Goal: Communication & Community: Answer question/provide support

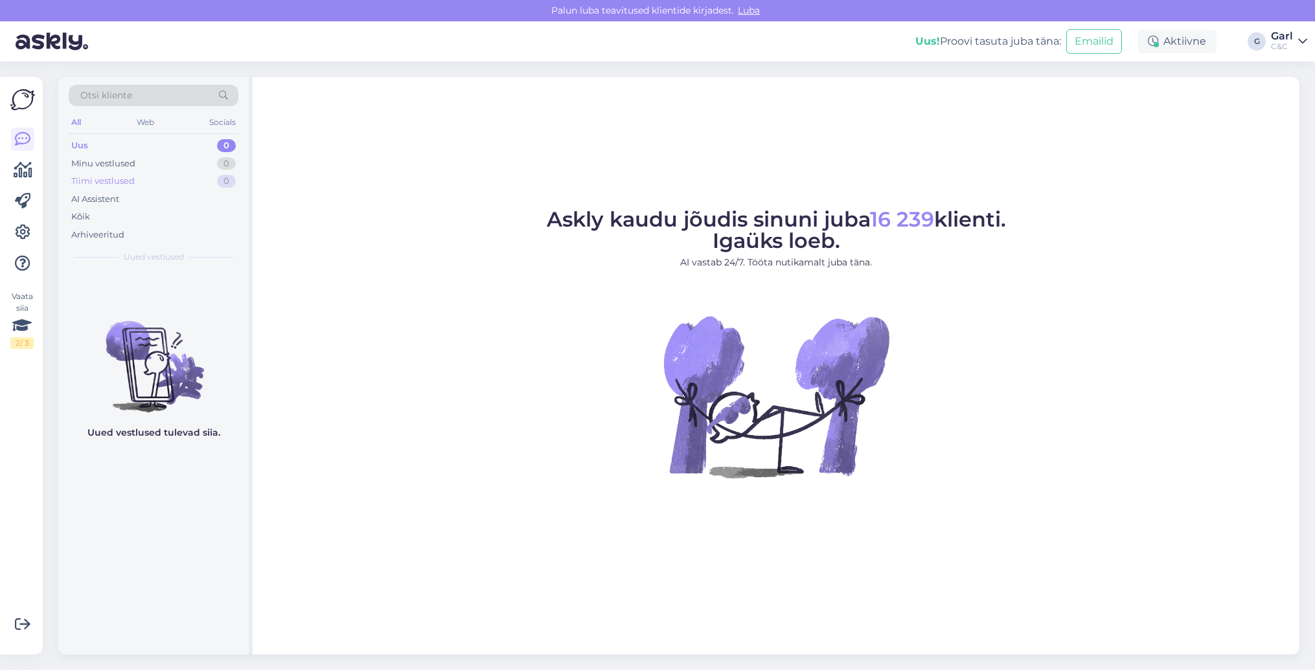
click at [184, 176] on div "Tiimi vestlused 0" at bounding box center [154, 181] width 170 height 18
click at [181, 227] on div "Arhiveeritud" at bounding box center [154, 235] width 170 height 18
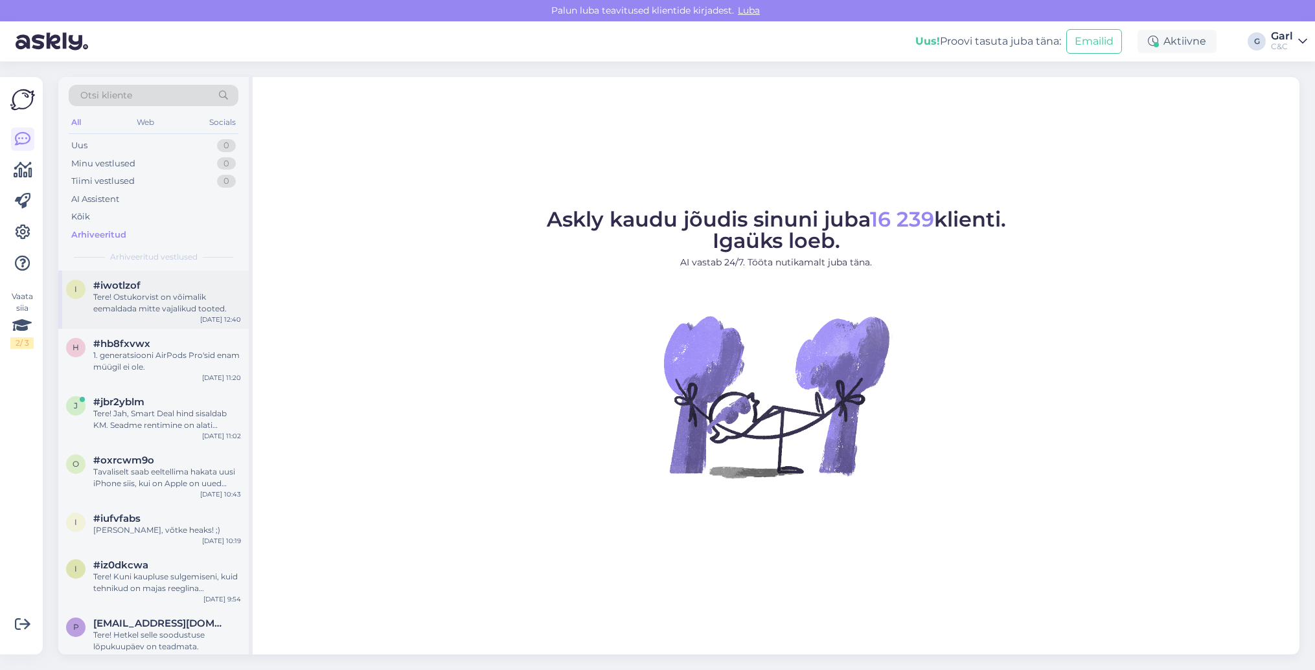
click at [165, 275] on div "i #iwotlzof Tere! Ostukorvist on võimalik eemaldada mitte vajalikud tooted. Sep…" at bounding box center [153, 300] width 190 height 58
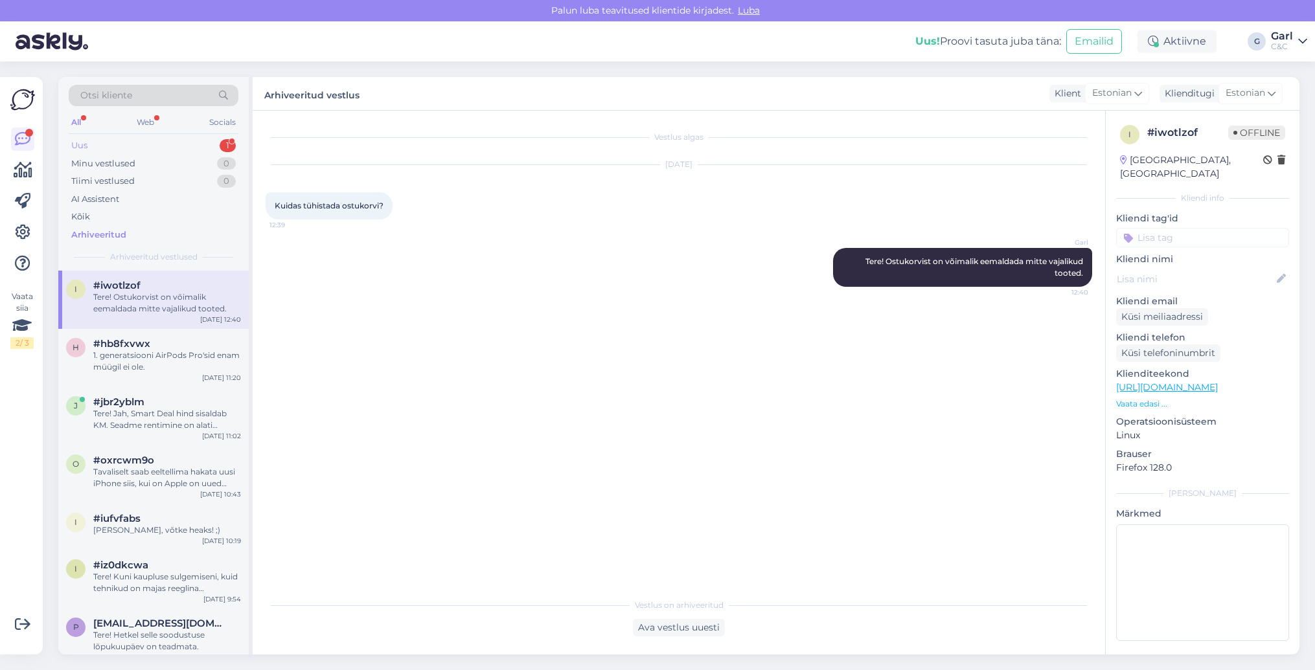
click at [211, 138] on div "Uus 1" at bounding box center [154, 146] width 170 height 18
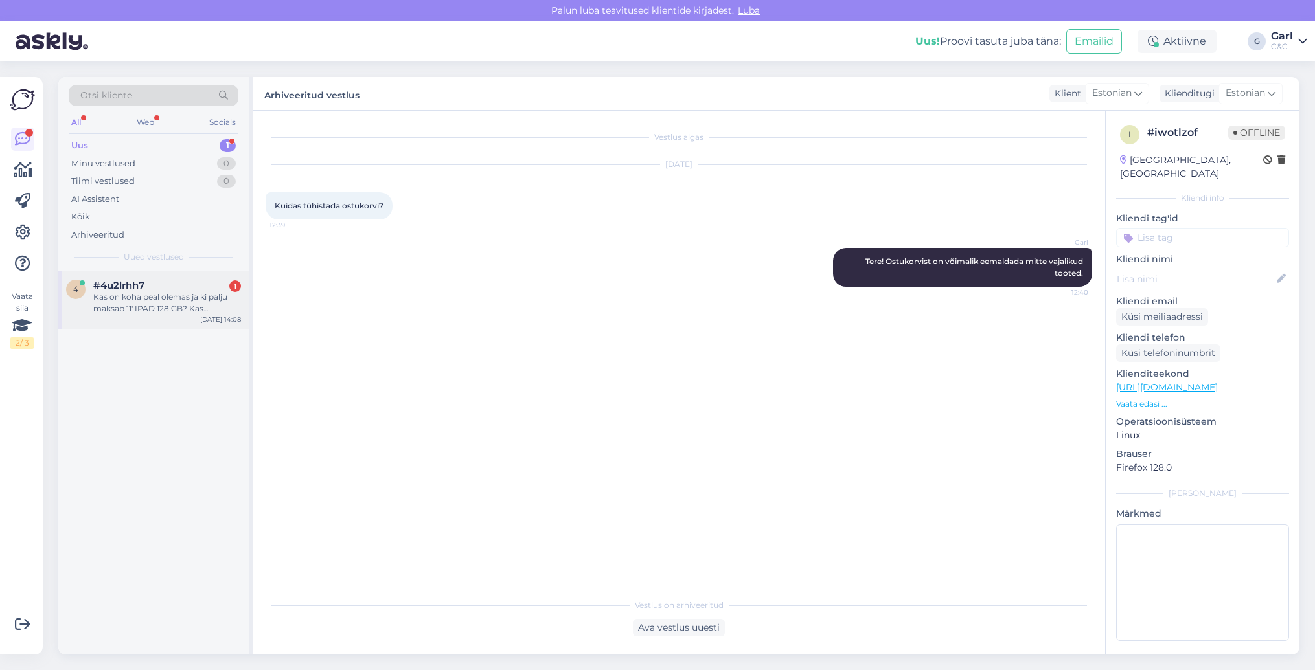
click at [196, 297] on div "Kas on koha peal olemas ja ki palju maksab 11' IPAD 128 GB? Kas ja kui palju on…" at bounding box center [167, 302] width 148 height 23
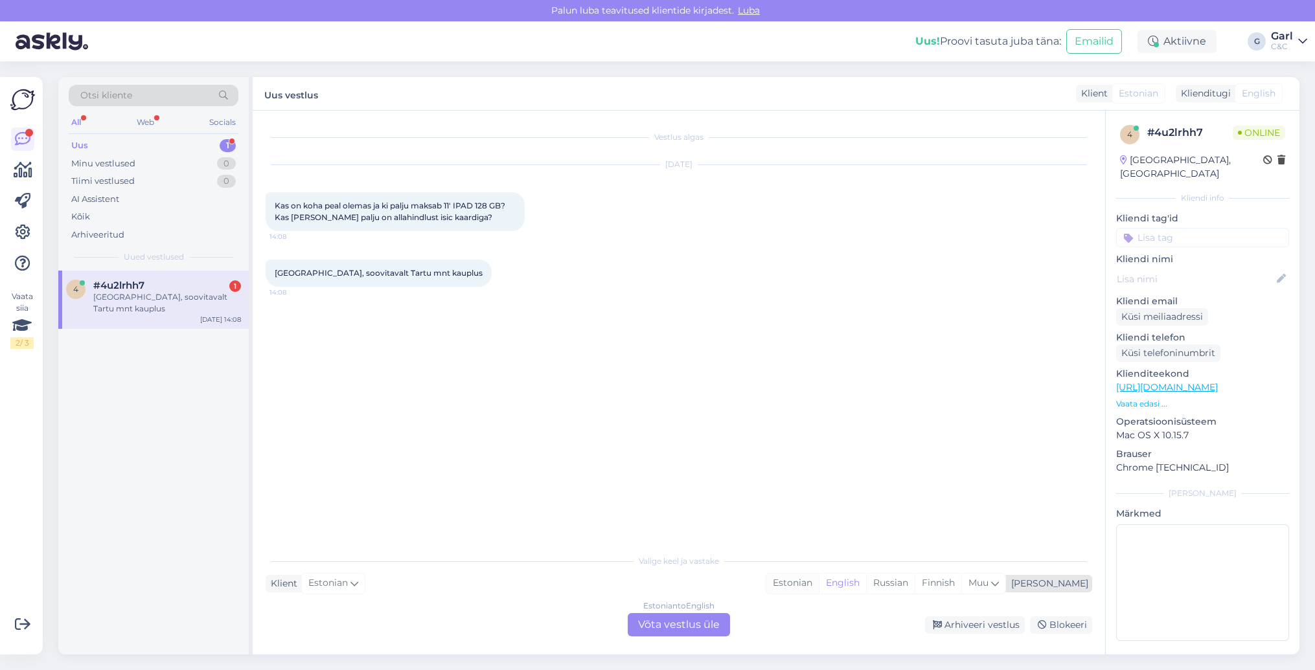
click at [819, 586] on div "Estonian" at bounding box center [792, 583] width 52 height 19
click at [753, 624] on div "Arhiveeri vestlus Blokeeri" at bounding box center [913, 625] width 357 height 17
click at [727, 624] on div "Estonian to Estonian Võta vestlus üle" at bounding box center [679, 624] width 102 height 23
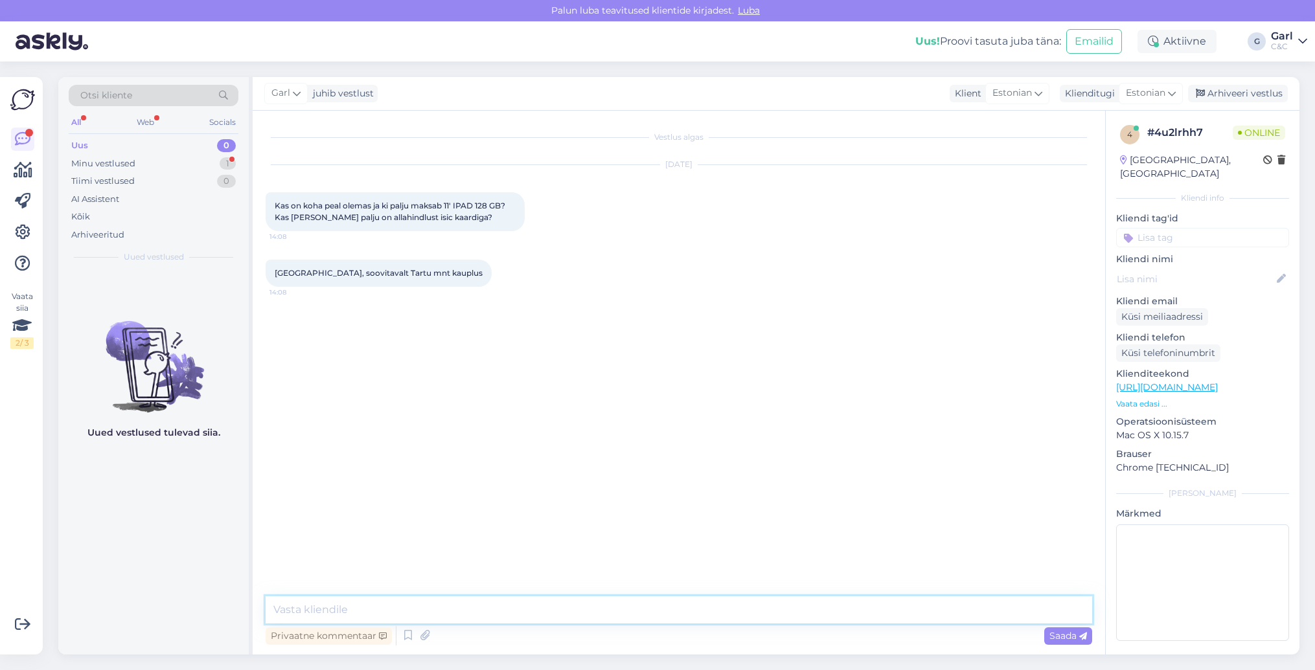
click at [725, 616] on textarea at bounding box center [679, 610] width 827 height 27
paste textarea "https://www.shop.cec.ee/ipad-11-2025?color=48&erply_storage=44&erply_wireless=73"
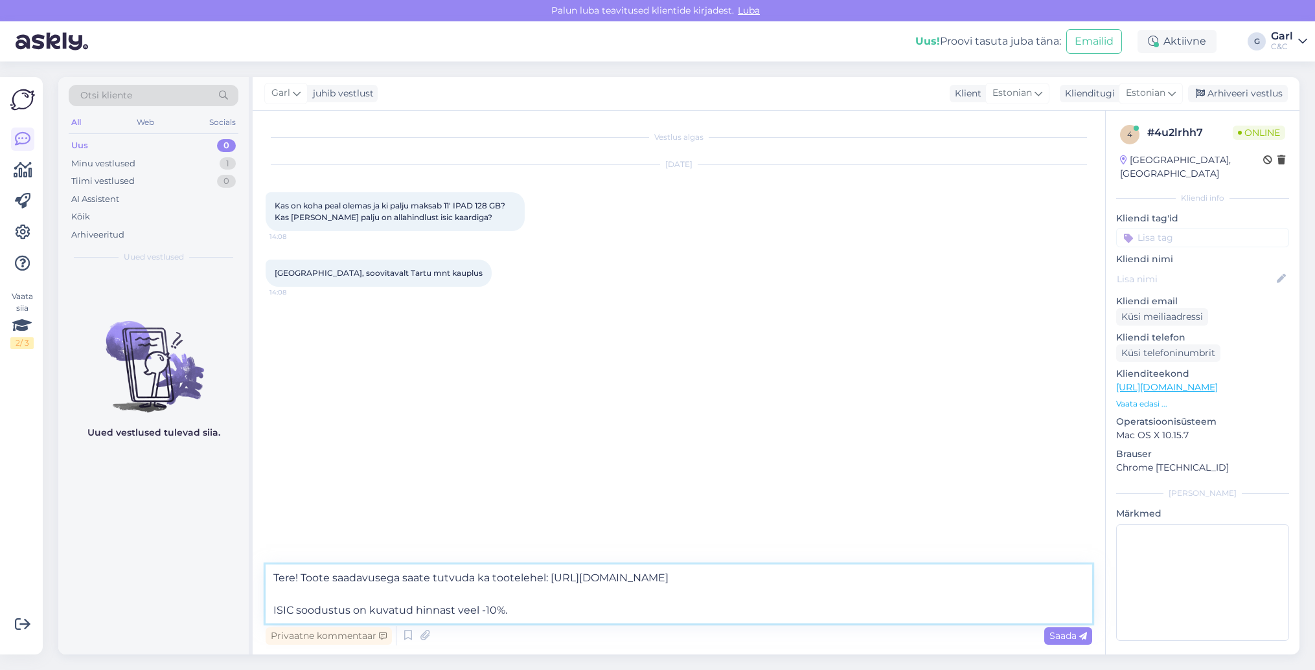
type textarea "Tere! Toote saadavusega saate tutvuda ka tootelehel: https://www.shop.cec.ee/ip…"
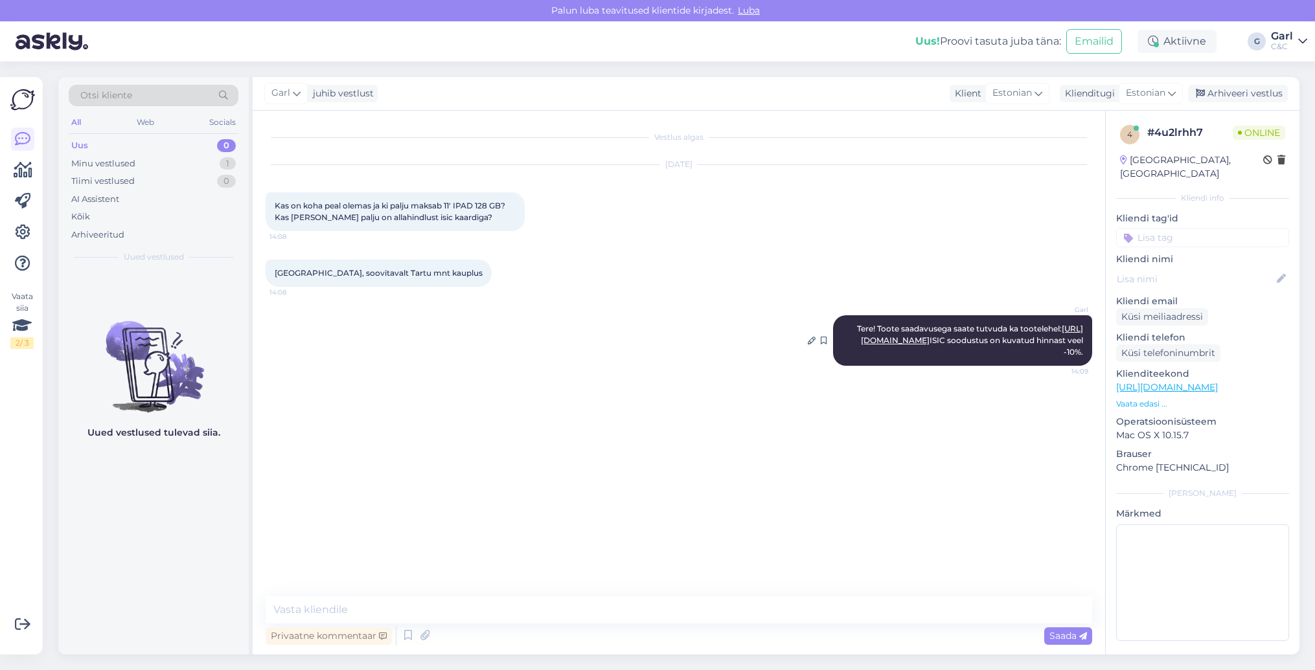
click at [993, 345] on link "https://www.shop.cec.ee/ipad-11-2025?color=48&erply_storage=44&erply_wireless=73" at bounding box center [972, 334] width 222 height 21
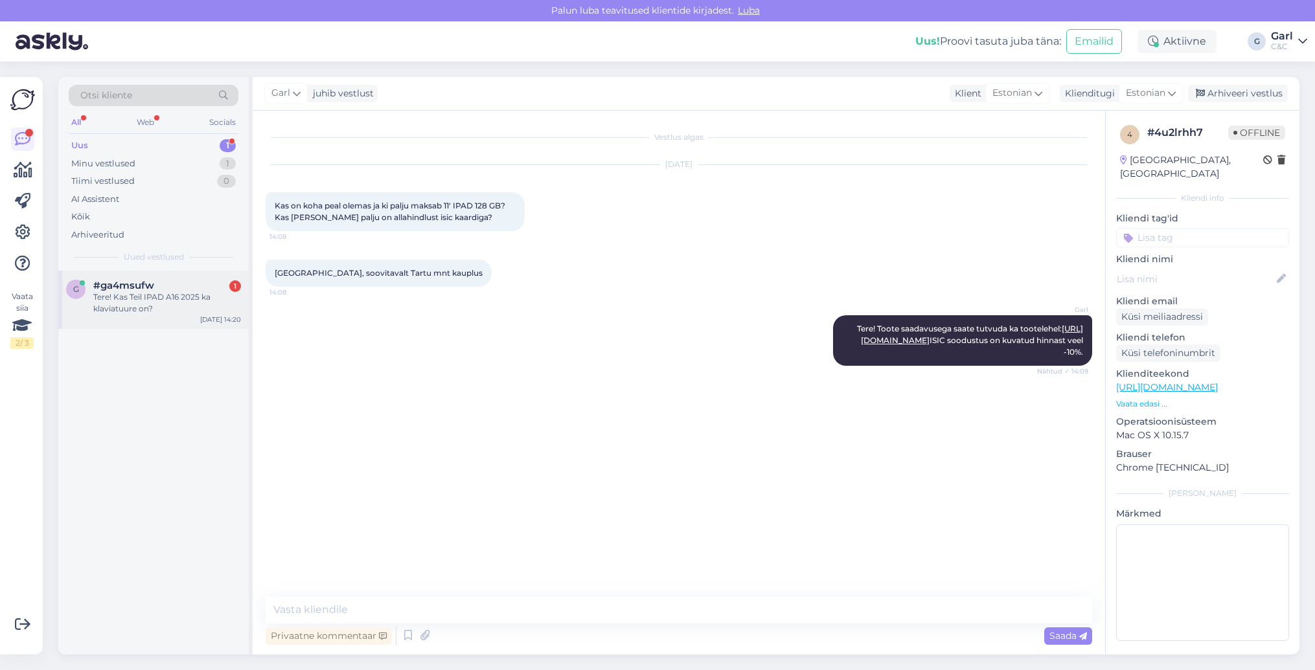
click at [205, 313] on div "Tere! Kas Teil IPAD A16 2025 ka klaviatuure on?" at bounding box center [167, 302] width 148 height 23
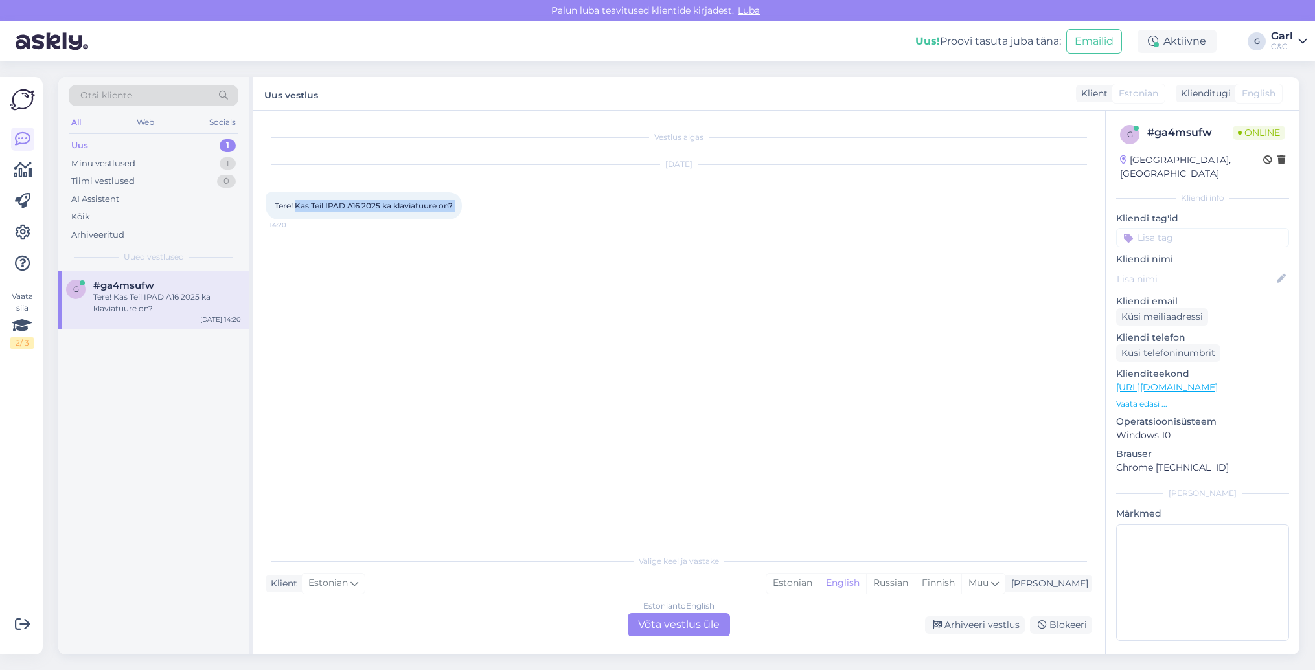
drag, startPoint x: 297, startPoint y: 205, endPoint x: 475, endPoint y: 207, distance: 178.1
click at [462, 207] on div "Tere! Kas Teil IPAD A16 2025 ka klaviatuure on? 14:20" at bounding box center [364, 205] width 196 height 27
copy div "Kas Teil IPAD A16 2025 ka klaviatuure on? 14:20"
click at [819, 580] on div "Estonian" at bounding box center [792, 583] width 52 height 19
click at [677, 616] on div "Estonian to Estonian Võta vestlus üle" at bounding box center [679, 624] width 102 height 23
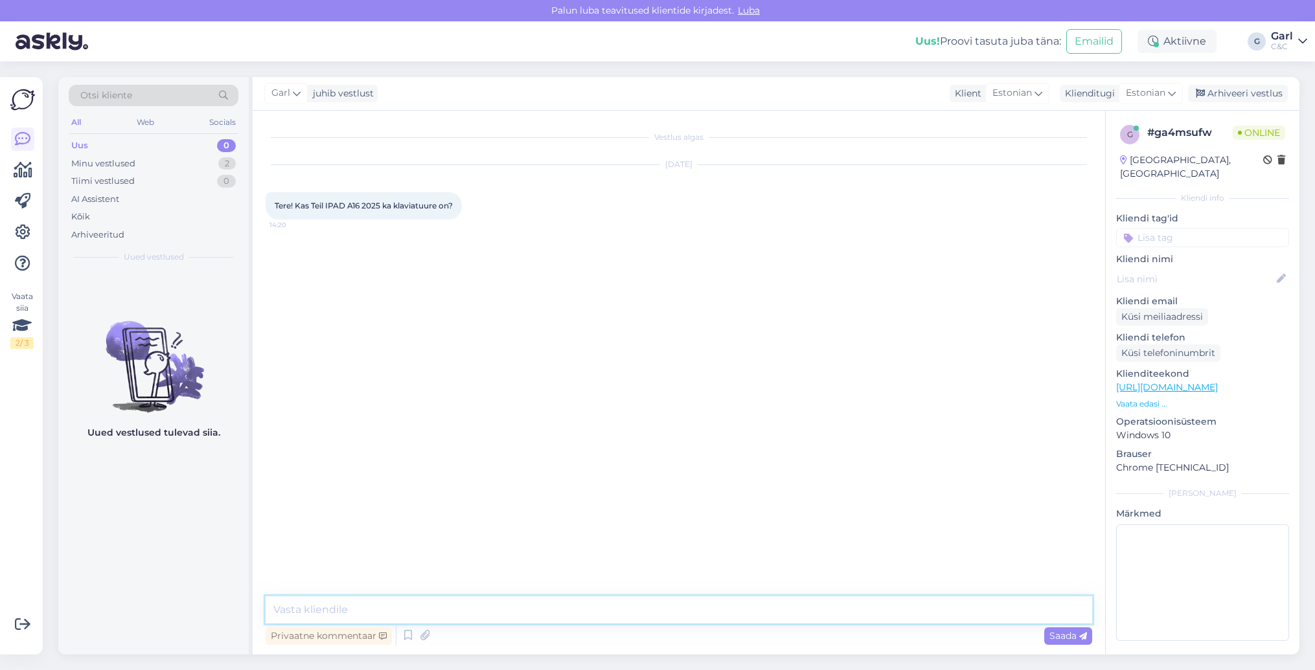
click at [677, 613] on textarea at bounding box center [679, 610] width 827 height 27
paste textarea "https://www.shop.cec.ee/apple-ipad-10-9-magic-keyboard-folio-sf-swe-mqdp3s-a"
type textarea "Tere! Sobib antud klaviatuur - https://www.shop.cec.ee/apple-ipad-10-9-magic-ke…"
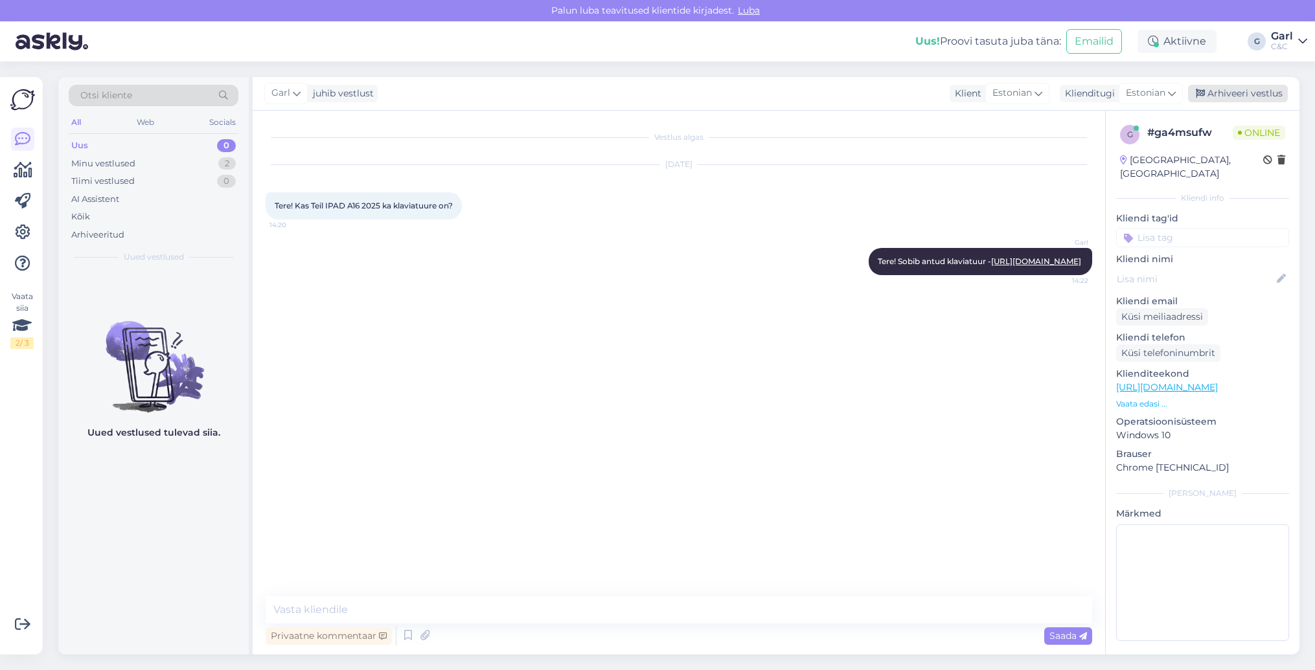
click at [1214, 95] on div "Arhiveeri vestlus" at bounding box center [1238, 93] width 100 height 17
click at [206, 169] on div "Minu vestlused 1" at bounding box center [154, 164] width 170 height 18
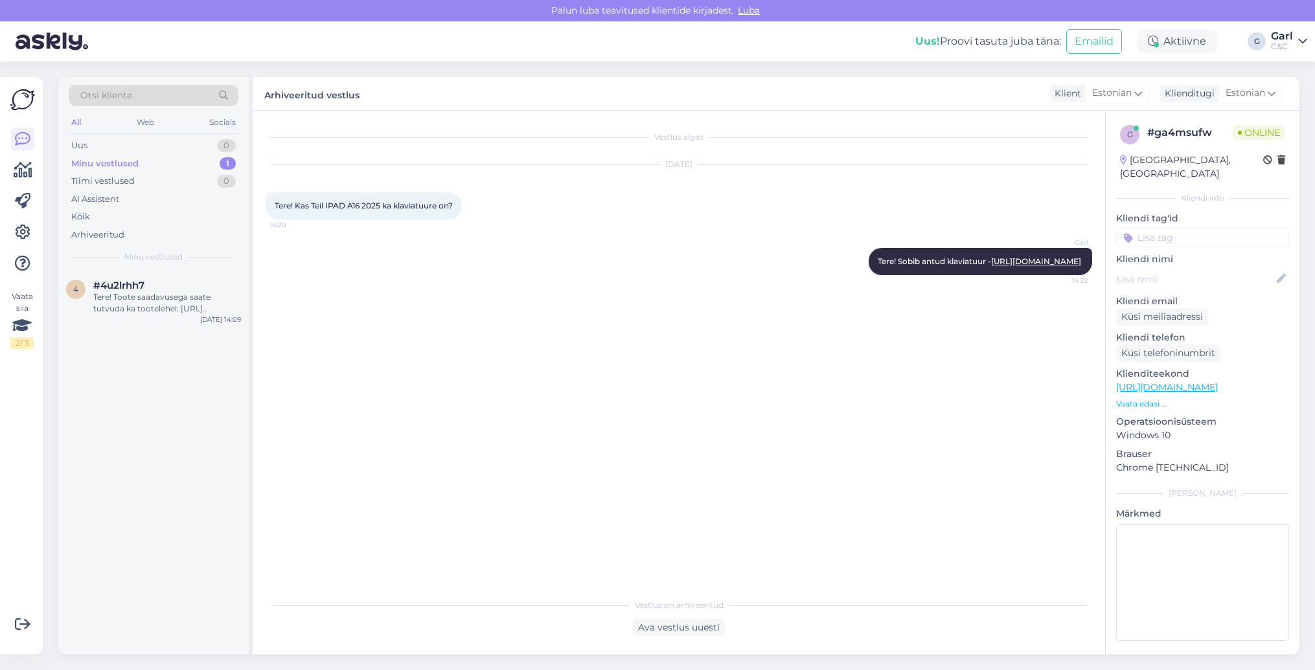
click at [174, 267] on div "Otsi kliente All Web Socials Uus 0 Minu vestlused 1 Tiimi vestlused 0 AI Assist…" at bounding box center [153, 174] width 190 height 194
click at [174, 280] on div "#4u2lrhh7" at bounding box center [167, 286] width 148 height 12
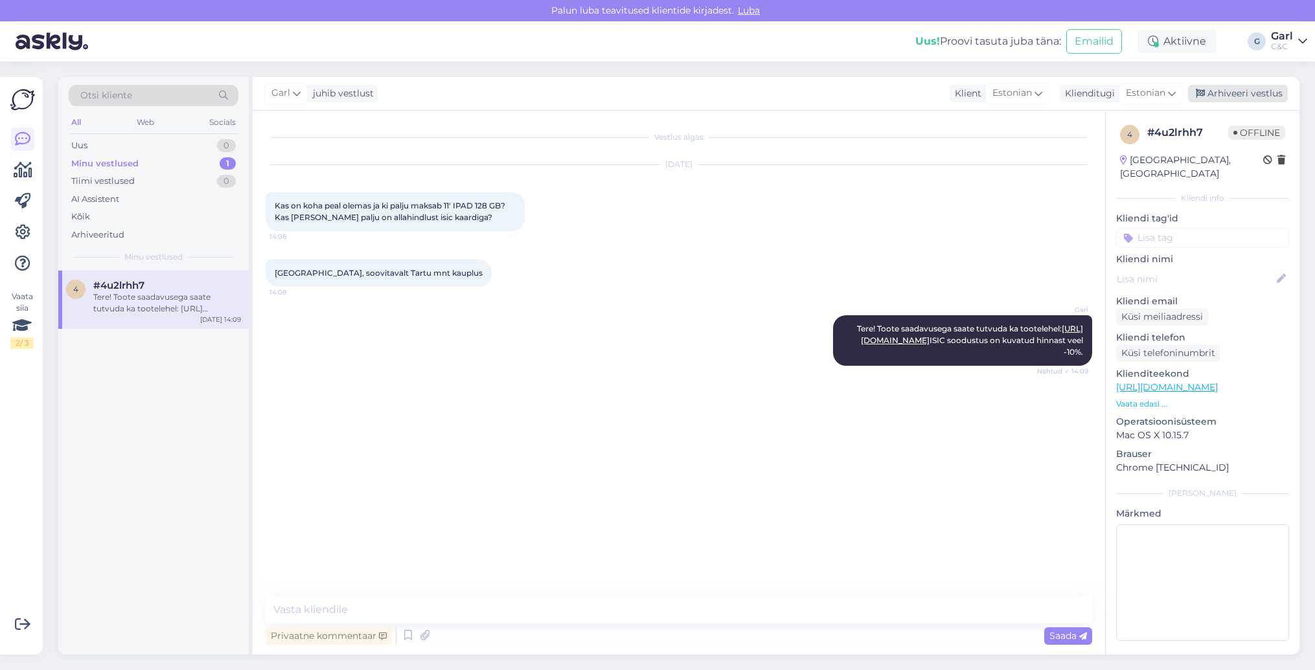
click at [1232, 98] on div "Arhiveeri vestlus" at bounding box center [1238, 93] width 100 height 17
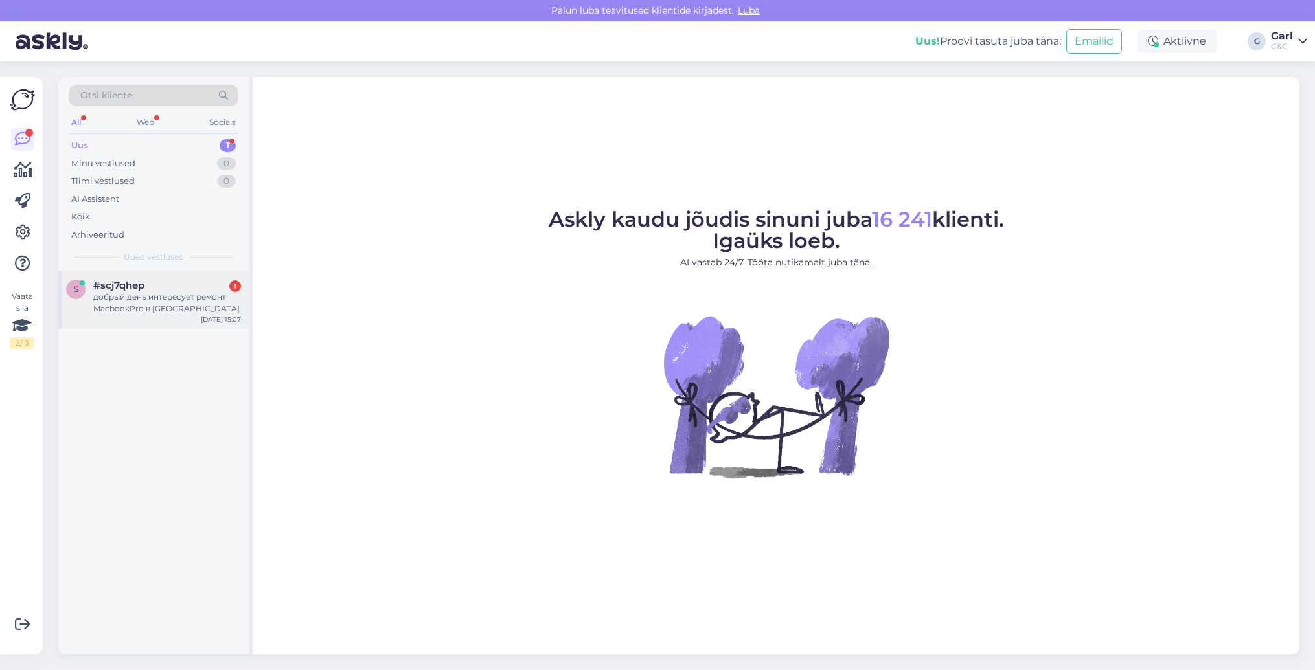
click at [188, 300] on div "добрый день интересует ремонт MacbookPro в [GEOGRAPHIC_DATA]" at bounding box center [167, 302] width 148 height 23
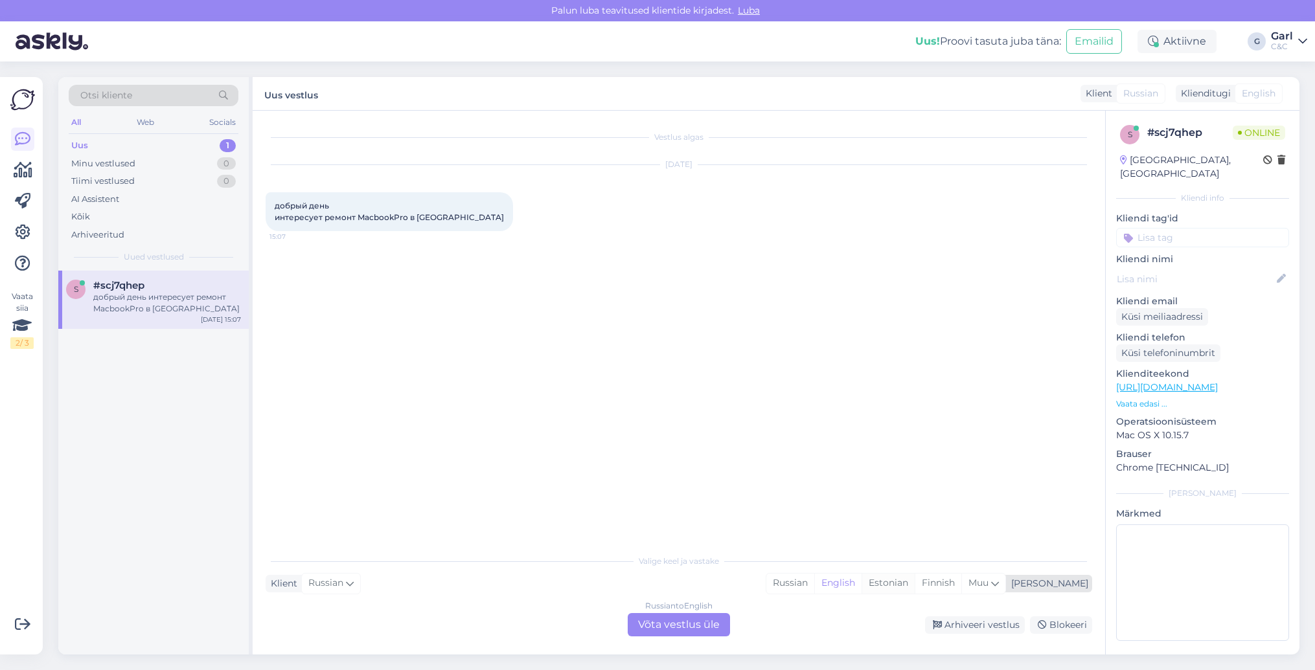
click at [915, 591] on div "Estonian" at bounding box center [888, 583] width 53 height 19
click at [692, 626] on div "Russian to Estonian Võta vestlus üle" at bounding box center [679, 624] width 102 height 23
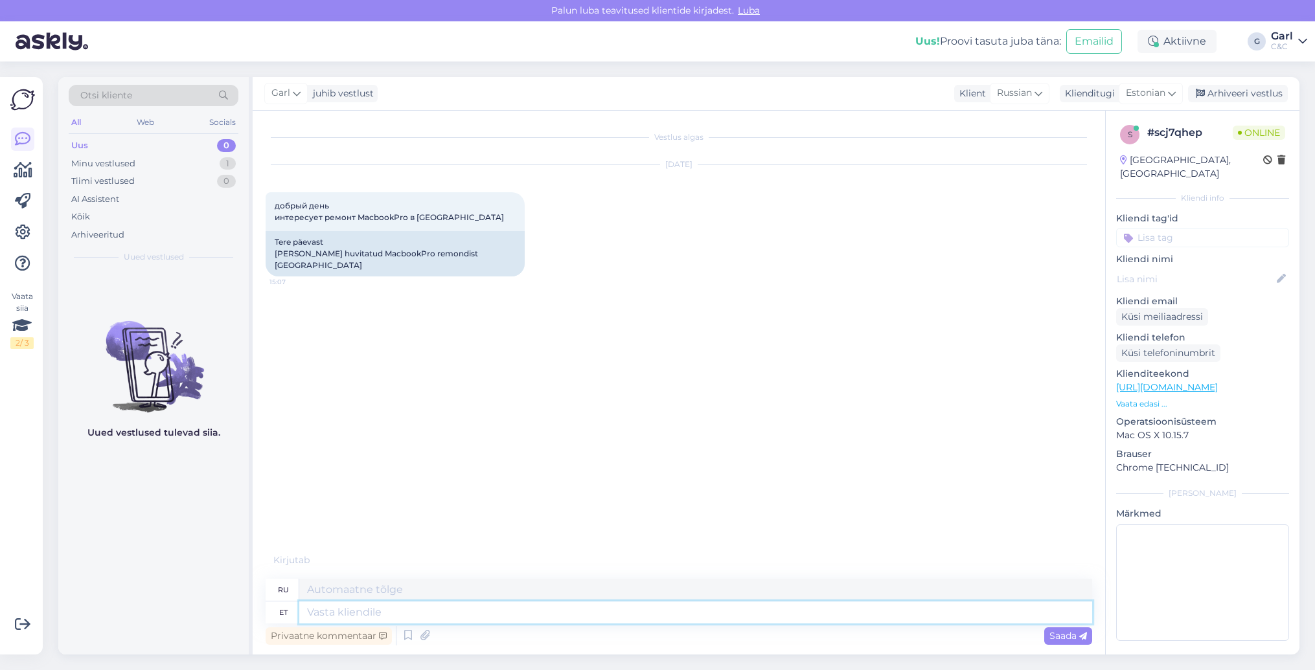
click at [677, 615] on textarea at bounding box center [695, 613] width 793 height 22
click at [403, 637] on icon at bounding box center [408, 635] width 16 height 19
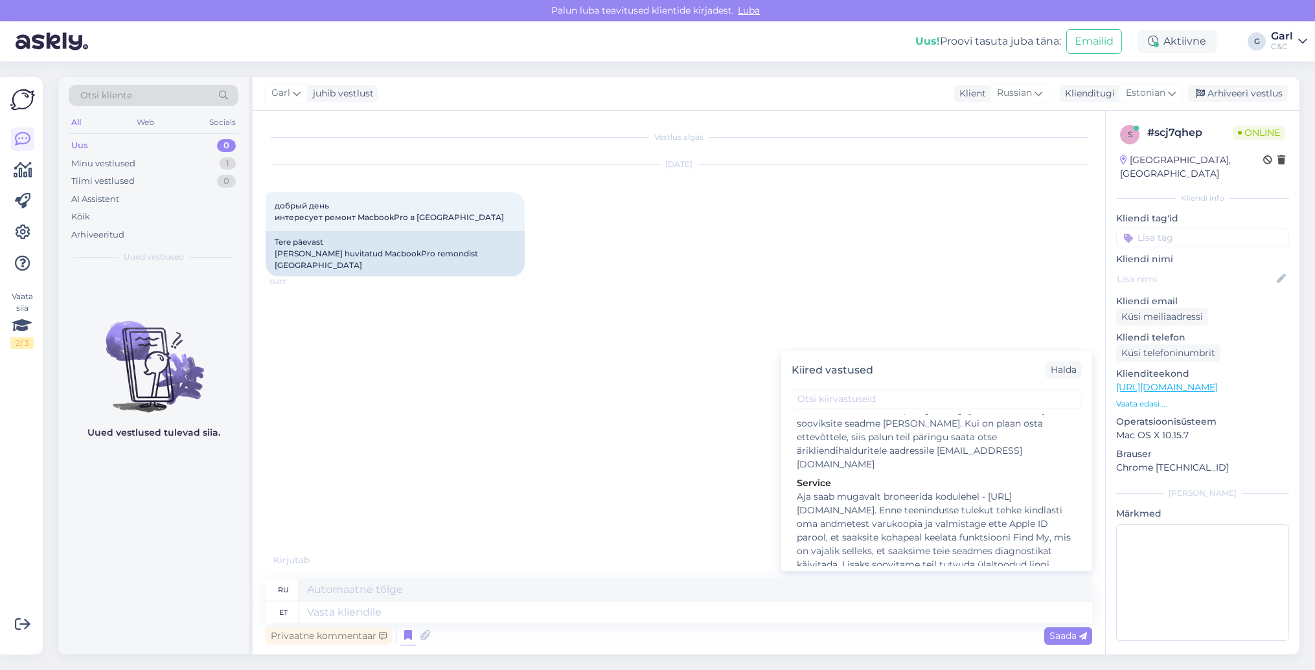
scroll to position [2041, 0]
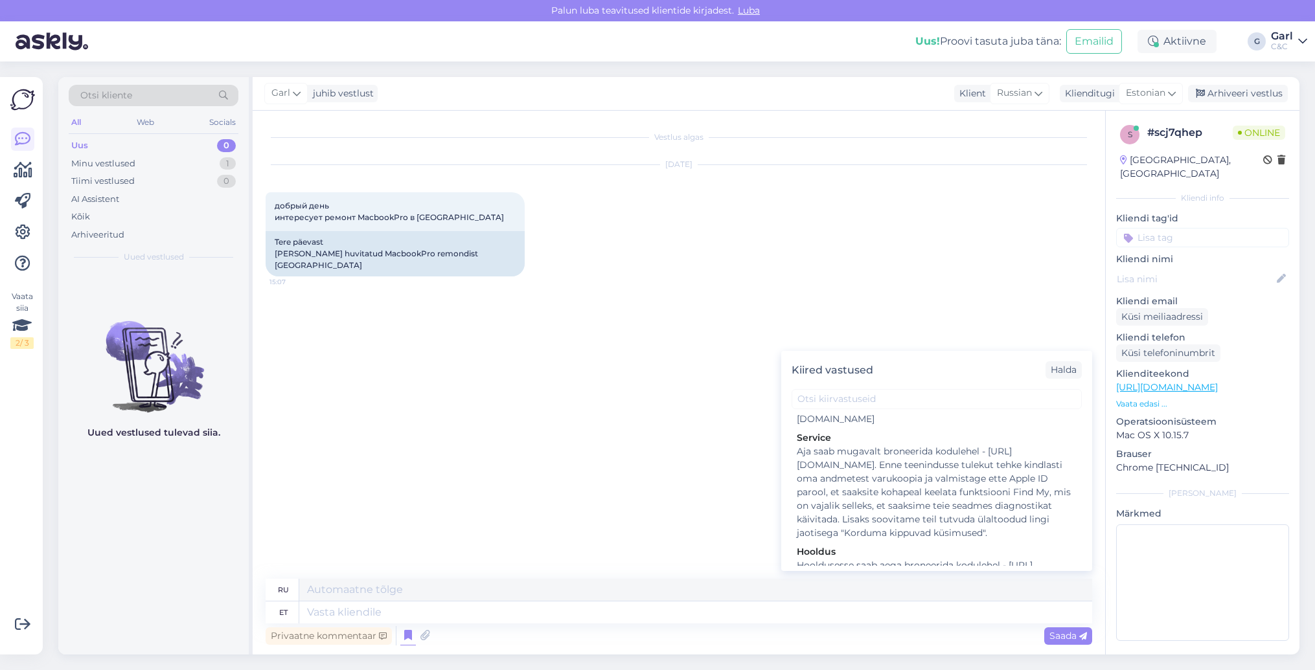
click at [896, 559] on div "Hooldusesse saab aega broneerida kodulehel - [URL][DOMAIN_NAME]. Enne hoolduses…" at bounding box center [937, 600] width 280 height 82
type textarea "Hooldusesse saab mugavalt aega broneerida kodulehel - [URL][DOMAIN_NAME]. Enne …"
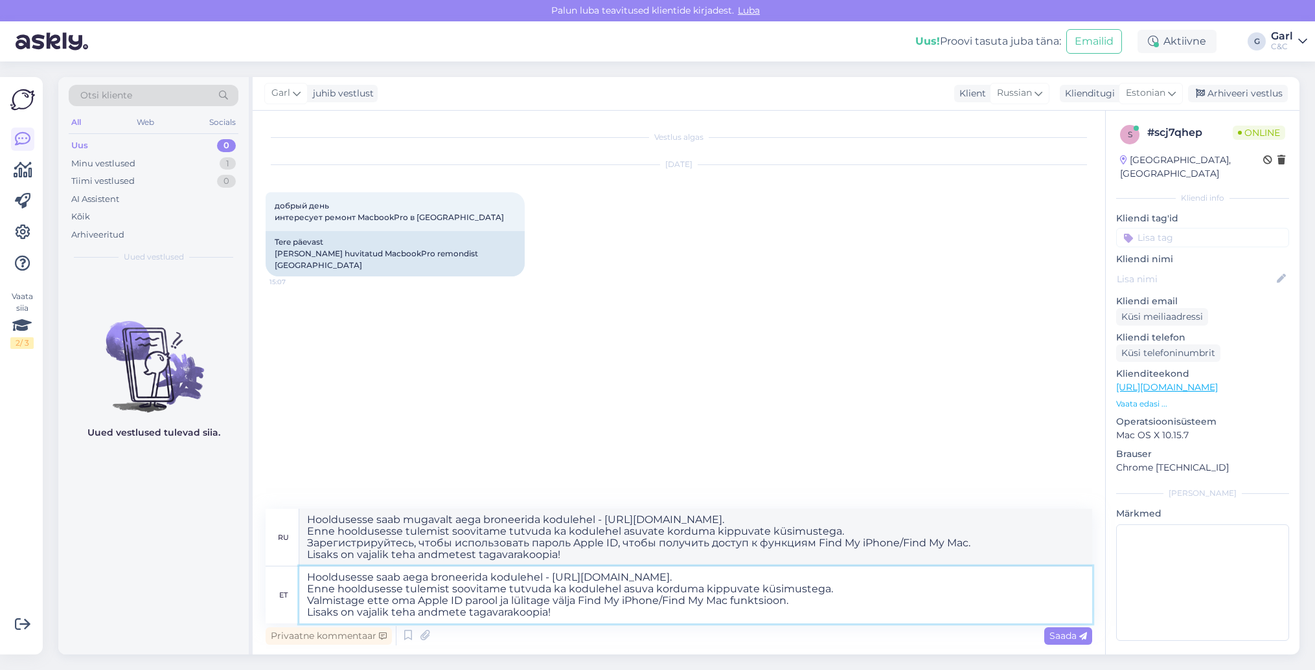
click at [308, 573] on textarea "Hooldusesse saab aega broneerida kodulehel - [URL][DOMAIN_NAME]. Enne hoolduses…" at bounding box center [695, 595] width 793 height 57
type textarea "Tere! Hooldusesse saab aega broneerida kodulehel - [URL][DOMAIN_NAME]. Enne hoo…"
type textarea "Здравствуйте! Записаться на сервис можно на сайте - [URL][DOMAIN_NAME]. Перед в…"
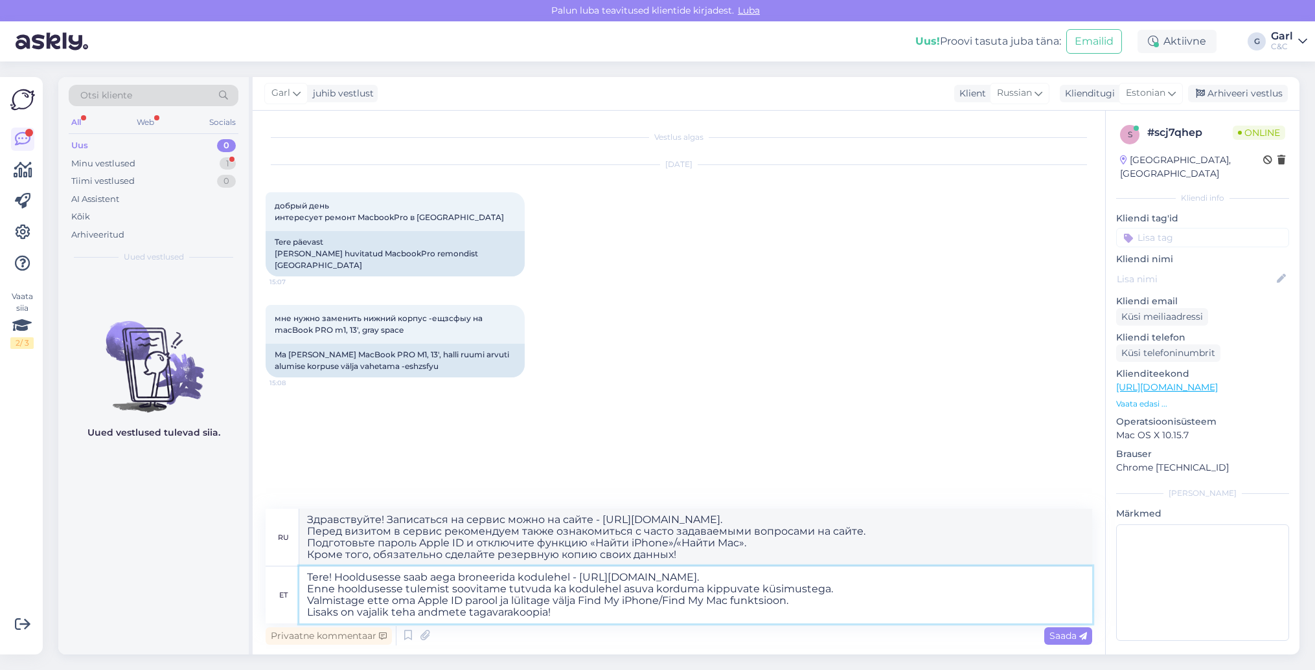
click at [622, 615] on textarea "Tere! Hooldusesse saab aega broneerida kodulehel - [URL][DOMAIN_NAME]. Enne hoo…" at bounding box center [695, 595] width 793 height 57
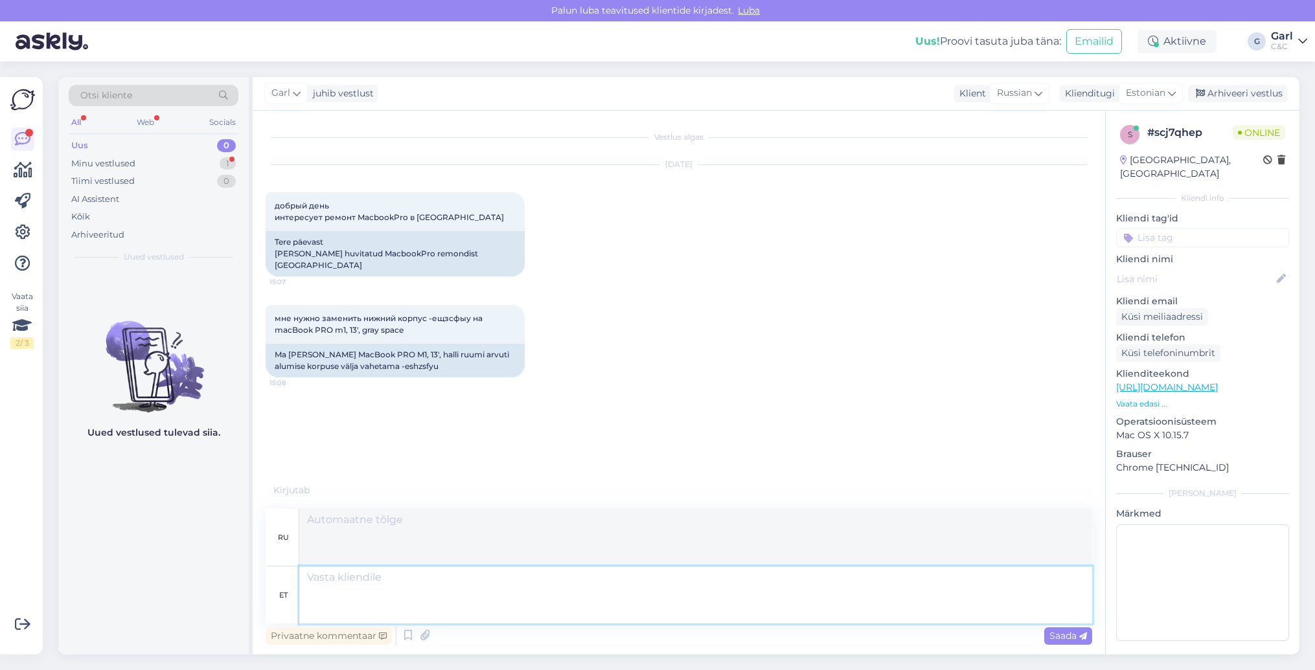
scroll to position [41, 0]
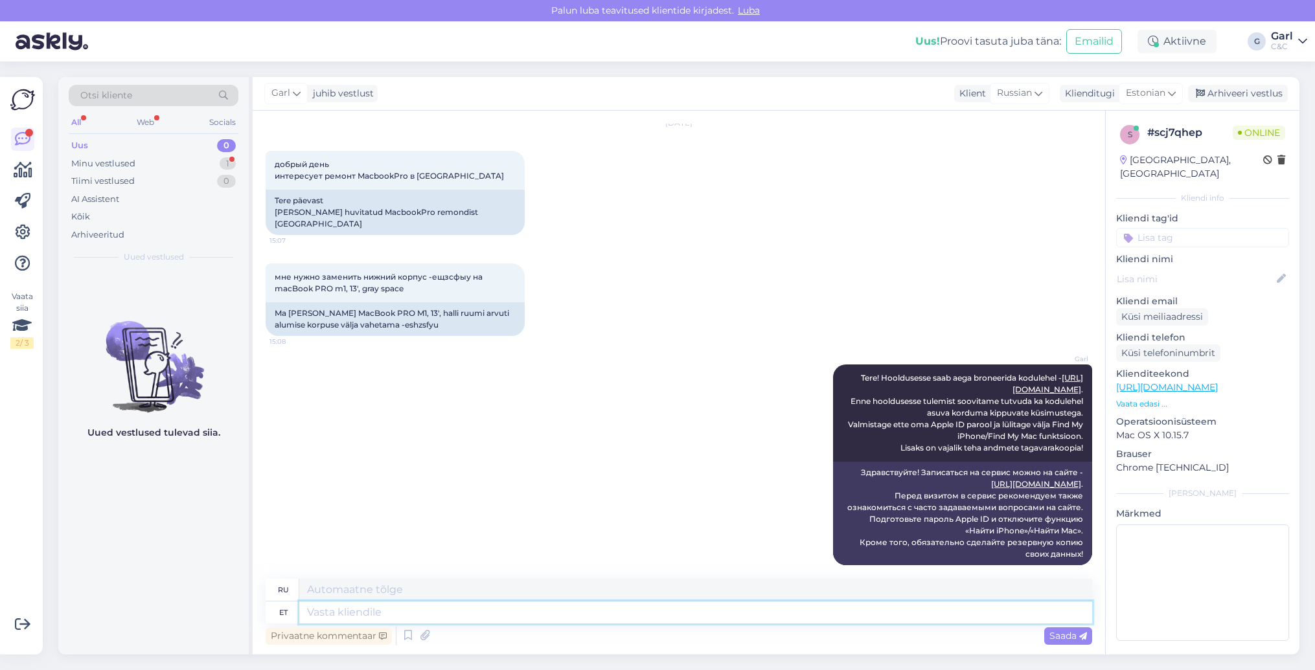
click at [632, 609] on textarea at bounding box center [695, 613] width 793 height 22
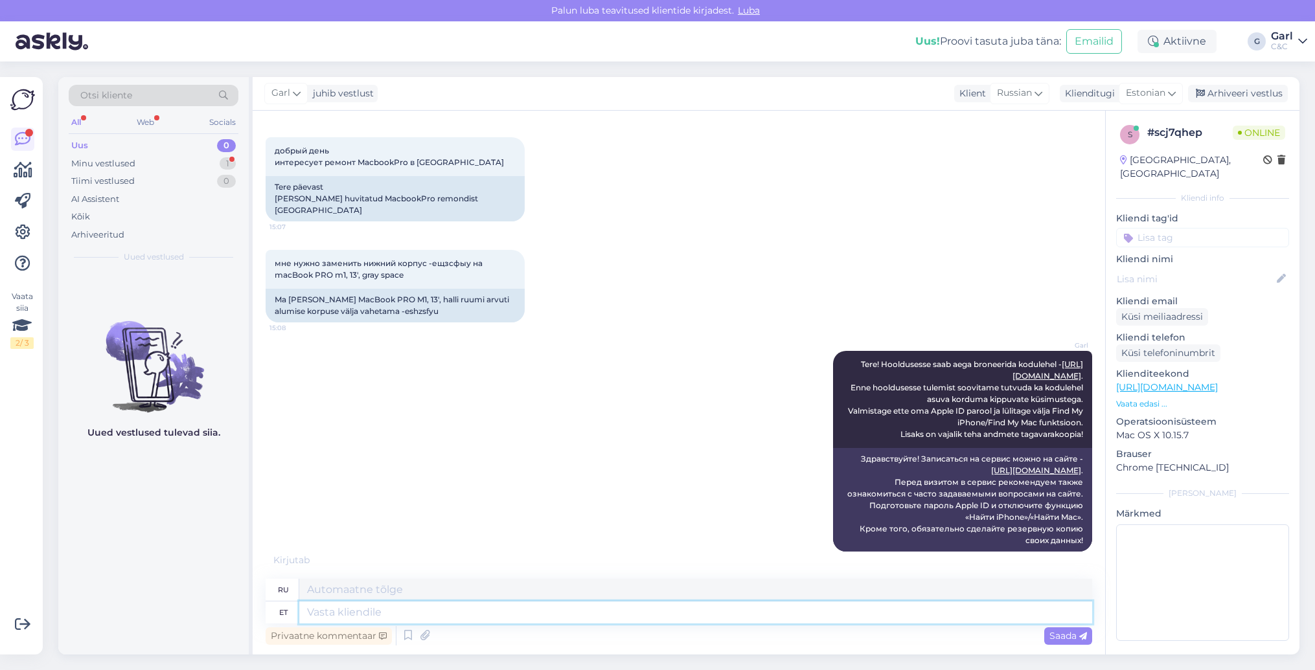
scroll to position [119, 0]
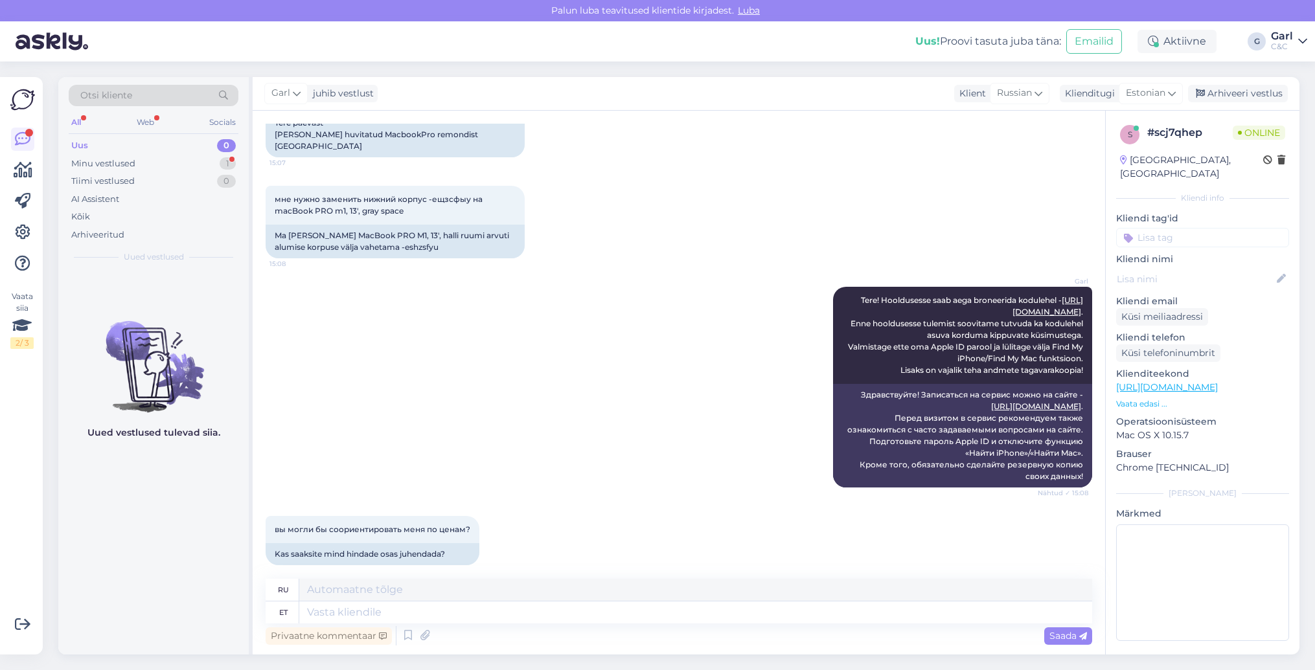
click at [155, 560] on div "Uued vestlused tulevad siia." at bounding box center [153, 463] width 190 height 384
click at [385, 615] on textarea at bounding box center [695, 613] width 793 height 22
type textarea "Soovitame p"
type textarea "Мы рекомендуем"
type textarea "Soovitame päringu sa"
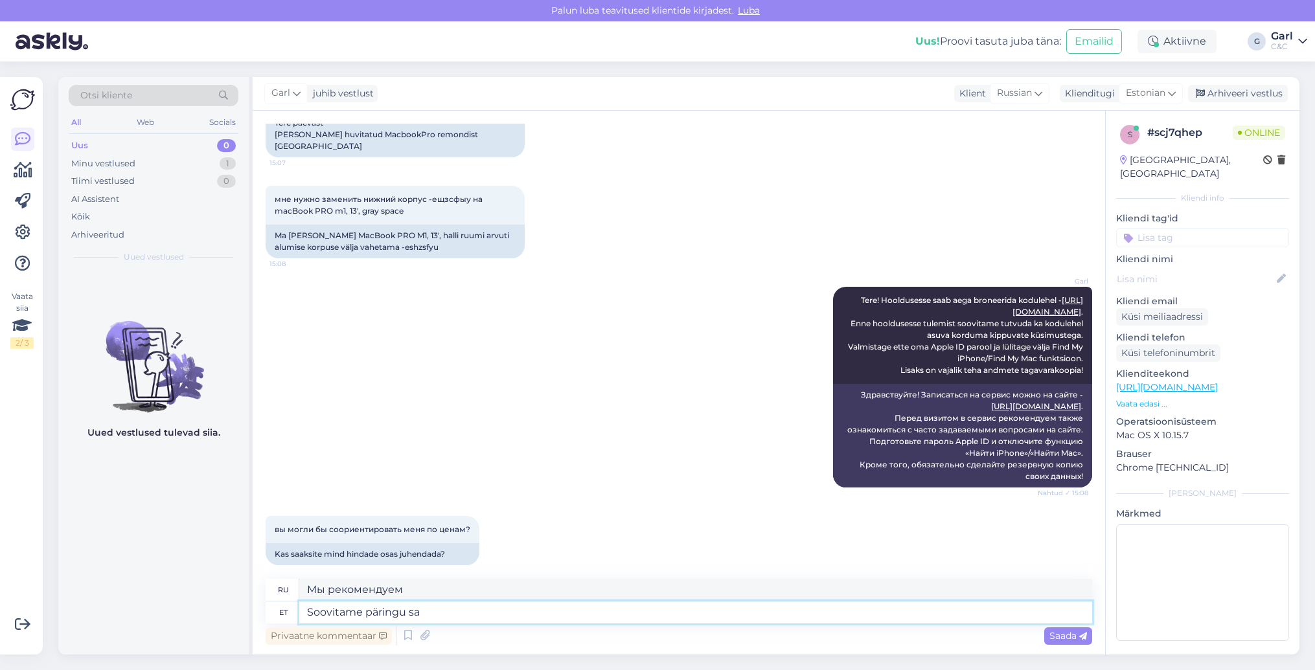
type textarea "Мы рекомендуем запрос"
type textarea "Soovitame päringu saata ot"
type textarea "Мы рекомендуем отправить запрос"
type textarea "Soovitame päringu saata otse h"
type textarea "Мы рекомендуем направить ваш запрос напрямую"
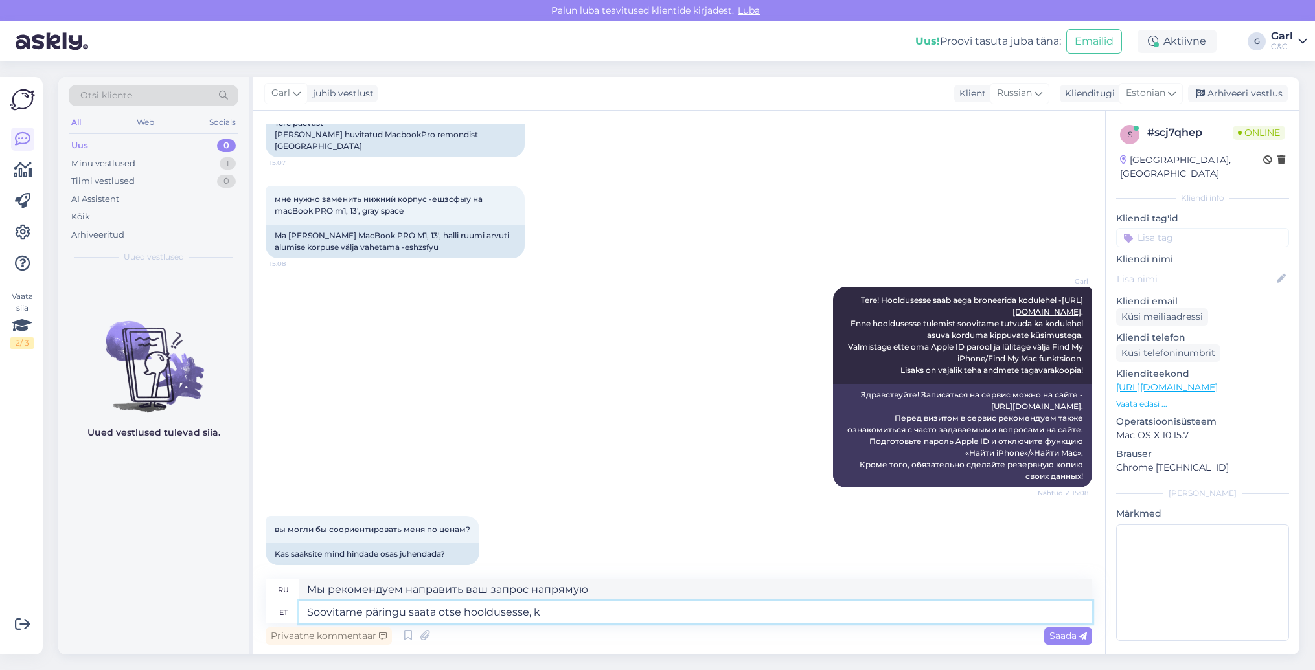
type textarea "Soovitame päringu saata otse hooldusesse, ko"
type textarea "Мы рекомендуем направлять запрос непосредственно в службу поддержки."
type textarea "Soovitame päringu saata otse hooldusesse, koos sea"
type textarea "Мы рекомендуем направлять запрос непосредственно в службу поддержки,"
type textarea "Soovitame päringu saata otse hooldusesse, koos [PERSON_NAME] s"
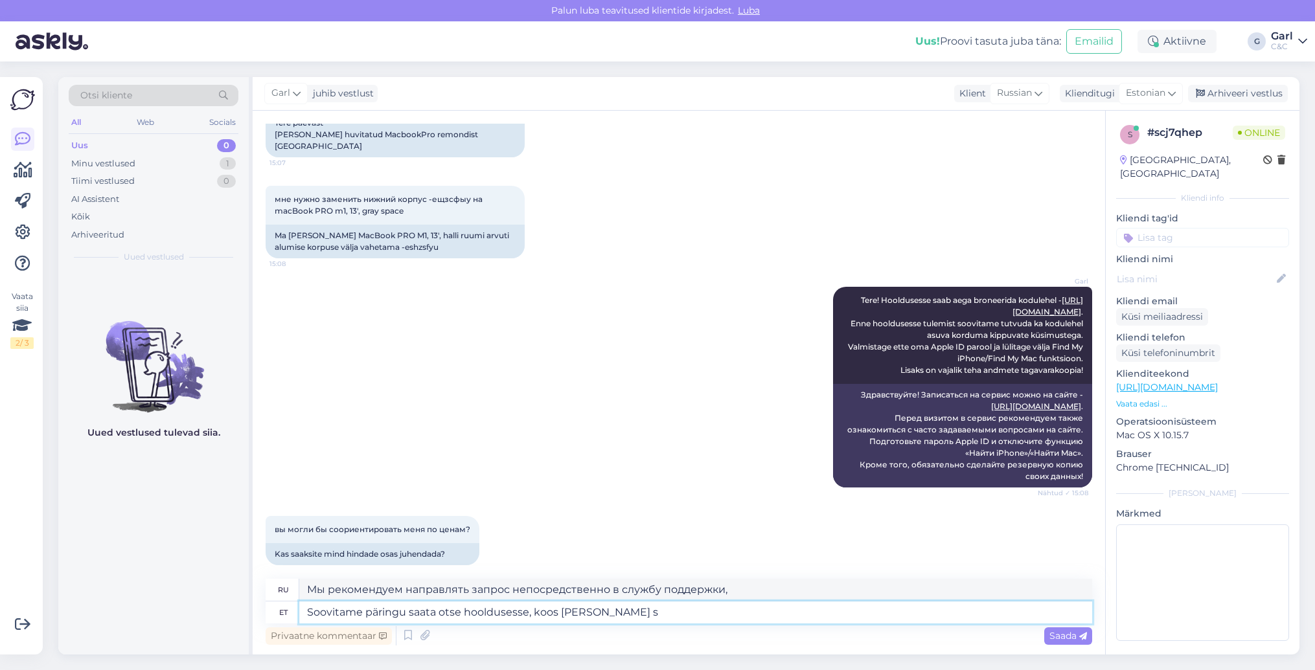
type textarea "Мы рекомендуем отправлять запрос непосредственно в сервисный центр вместе с уст…"
type textarea "Soovitame päringu saata otse hooldusesse, koos seadme seerianumbriga"
type textarea "Мы рекомендуем направлять запрос непосредственно в сервисный центр, указав сери…"
type textarea "Soovitame päringu saata otse hooldusesse, koos seadme seerianumbriga [EMAIL_ADD…"
type textarea "Мы рекомендуем отправлять запрос непосредственно в службу поддержки вместе с се…"
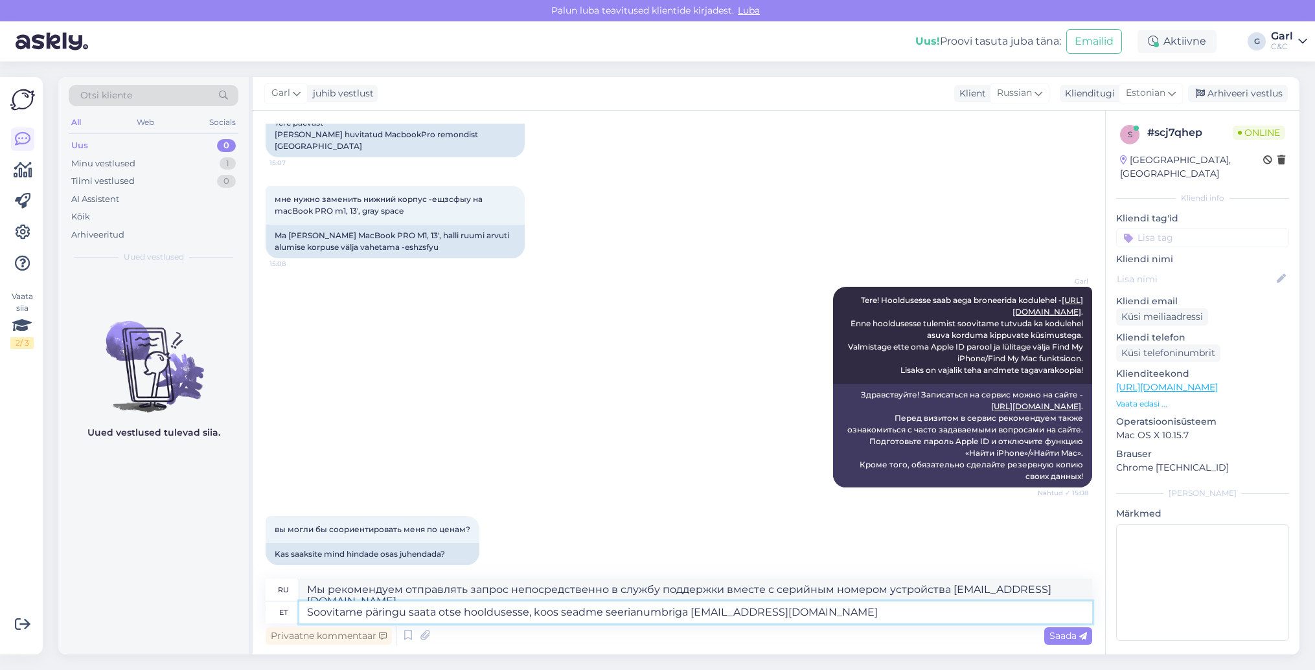
drag, startPoint x: 765, startPoint y: 613, endPoint x: 688, endPoint y: 611, distance: 77.1
click at [688, 611] on textarea "Soovitame päringu saata otse hooldusesse, koos seadme seerianumbriga [EMAIL_ADD…" at bounding box center [695, 613] width 793 height 22
type textarea "Soovitame päringu saata otse hooldusesse, koos seadme seerianumbriga [EMAIL_ADD…"
click at [902, 630] on div "Privaatne kommentaar Saada" at bounding box center [679, 636] width 827 height 25
click at [894, 606] on textarea "Soovitame päringu saata otse hooldusesse, koos seadme seerianumbriga [EMAIL_ADD…" at bounding box center [695, 613] width 793 height 22
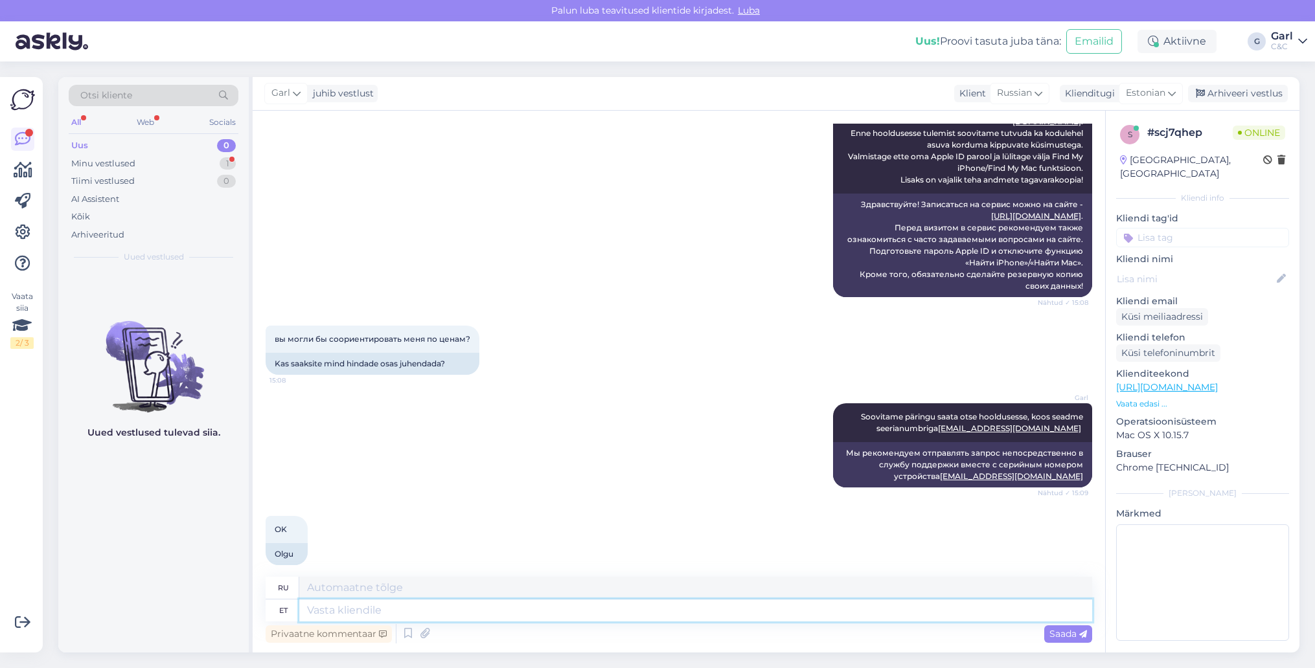
scroll to position [311, 0]
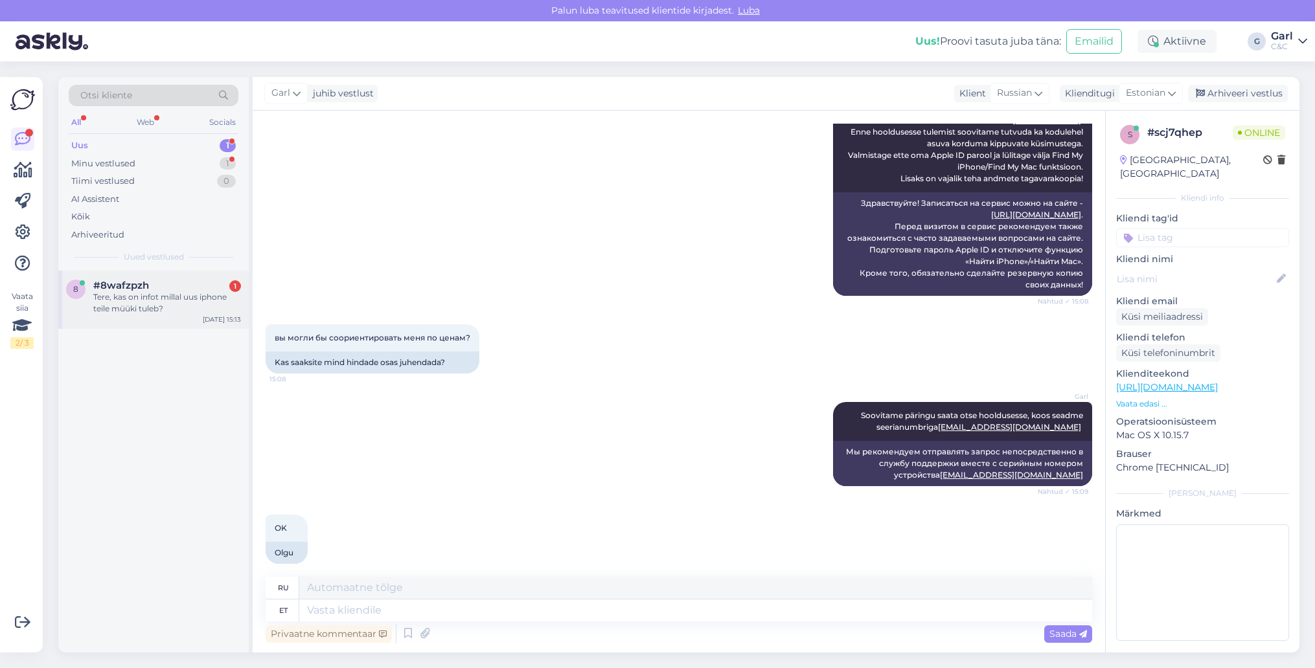
click at [159, 304] on div "Tere, kas on infot millal uus iphone teile müüki tuleb?" at bounding box center [167, 302] width 148 height 23
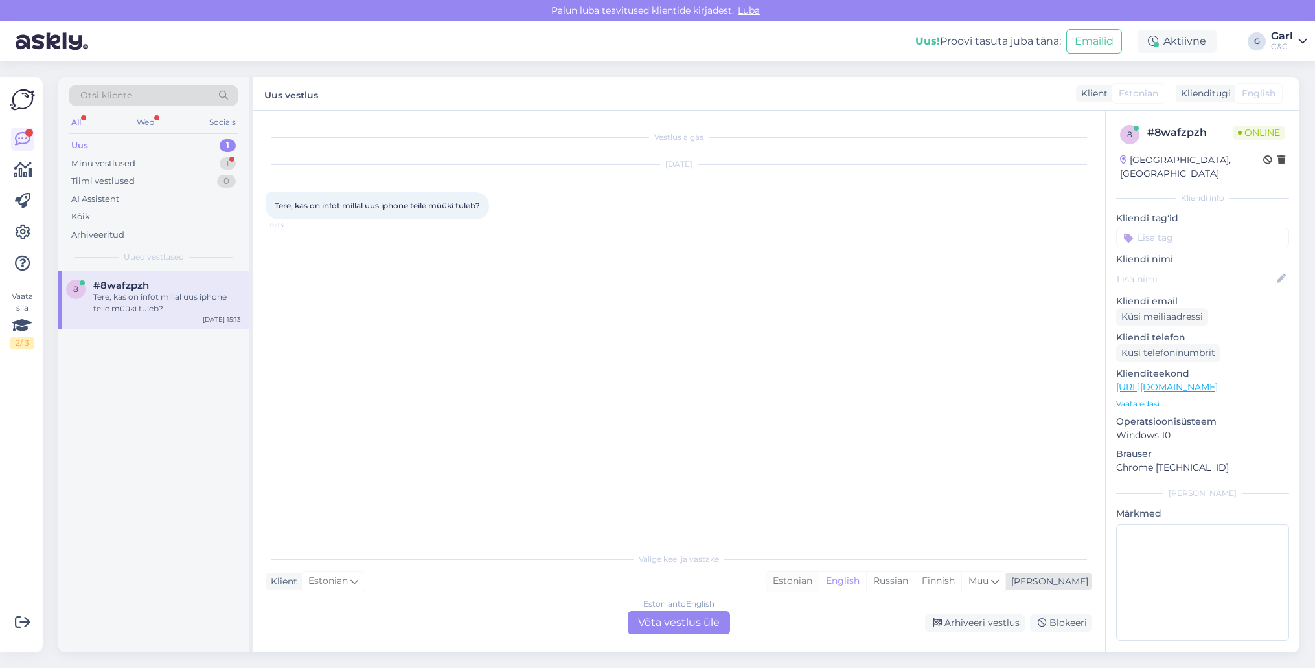
click at [819, 586] on div "Estonian" at bounding box center [792, 581] width 52 height 19
click at [676, 618] on div "Estonian to Estonian Võta vestlus üle" at bounding box center [679, 622] width 102 height 23
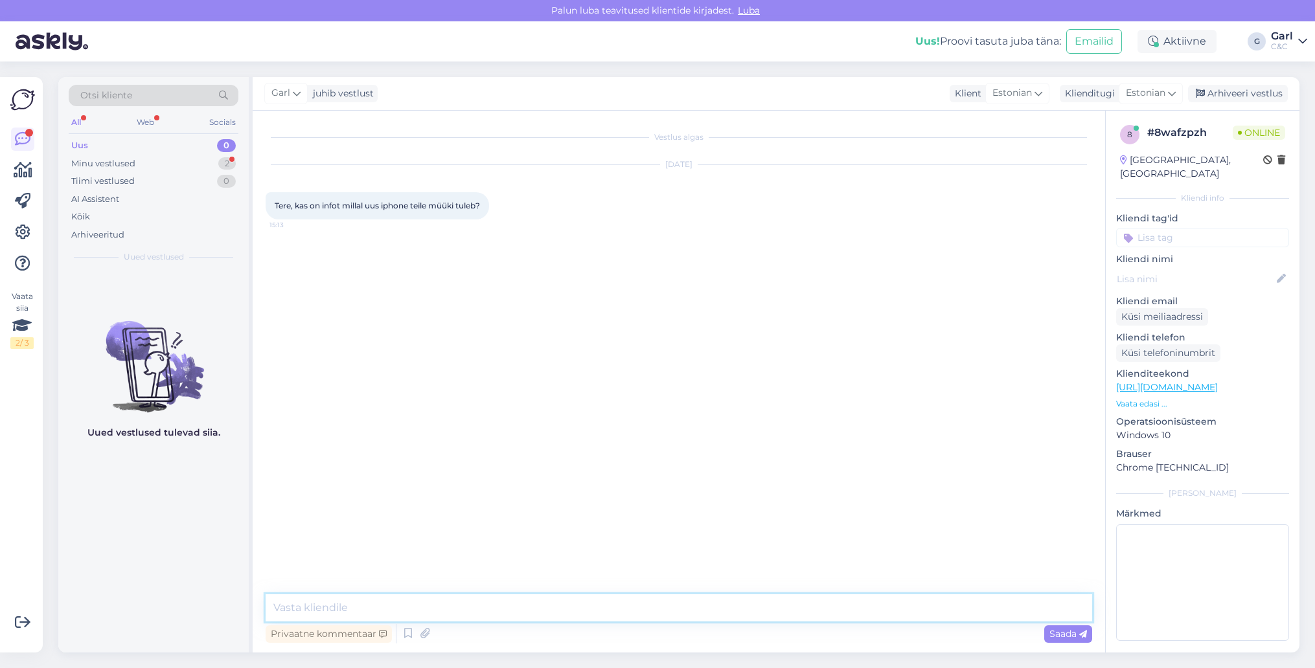
click at [676, 612] on textarea at bounding box center [679, 608] width 827 height 27
type textarea "Tere! Veel ei ole. Apple Keynote toimub [DATE] - siis tekib ka rohkem infot."
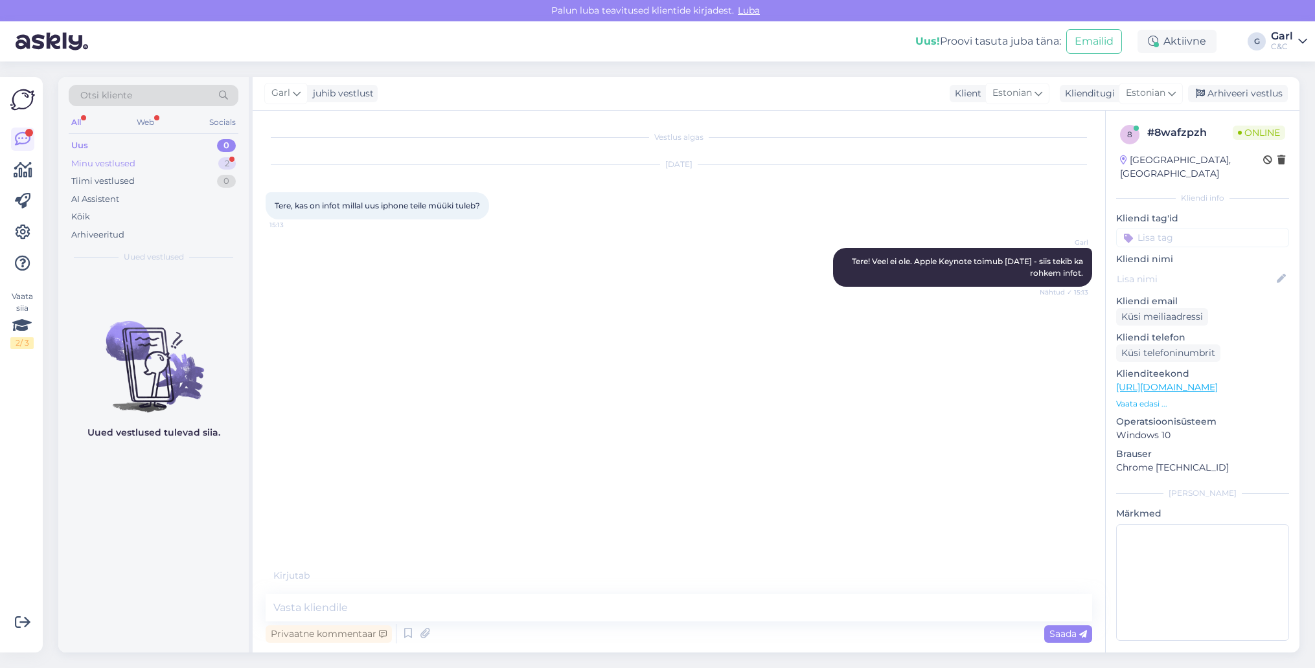
click at [194, 165] on div "Minu vestlused 2" at bounding box center [154, 164] width 170 height 18
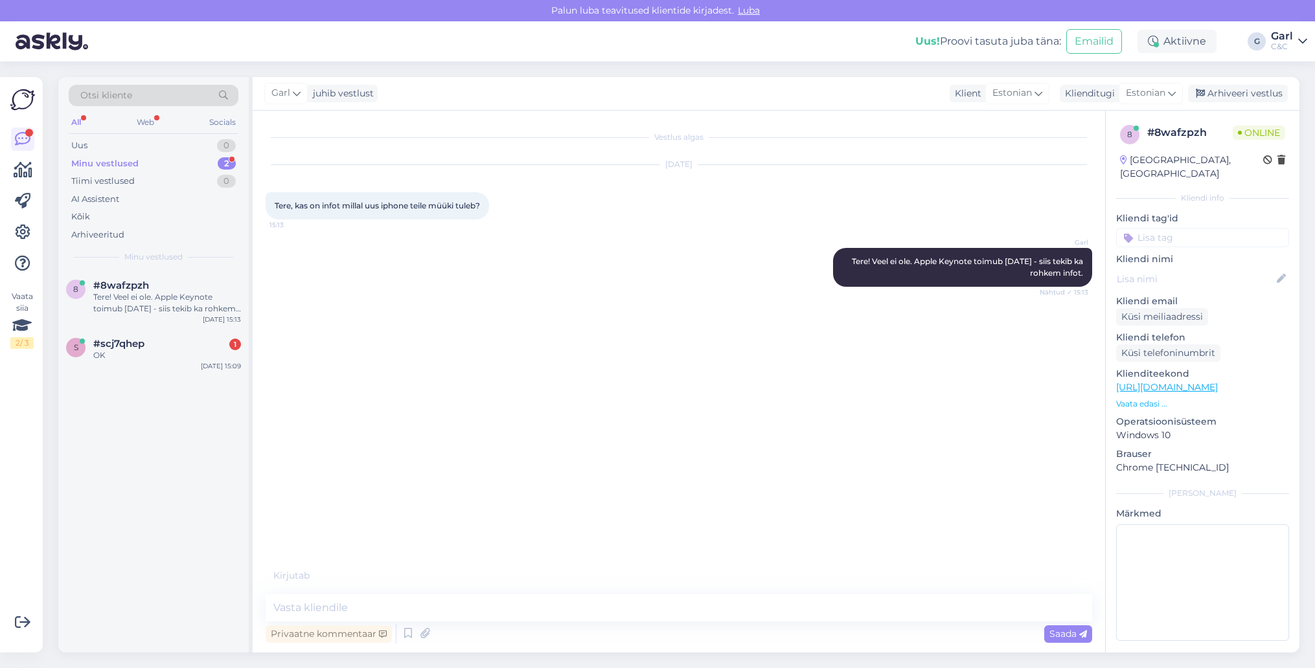
click at [181, 340] on div "#scj7qhep 1" at bounding box center [167, 344] width 148 height 12
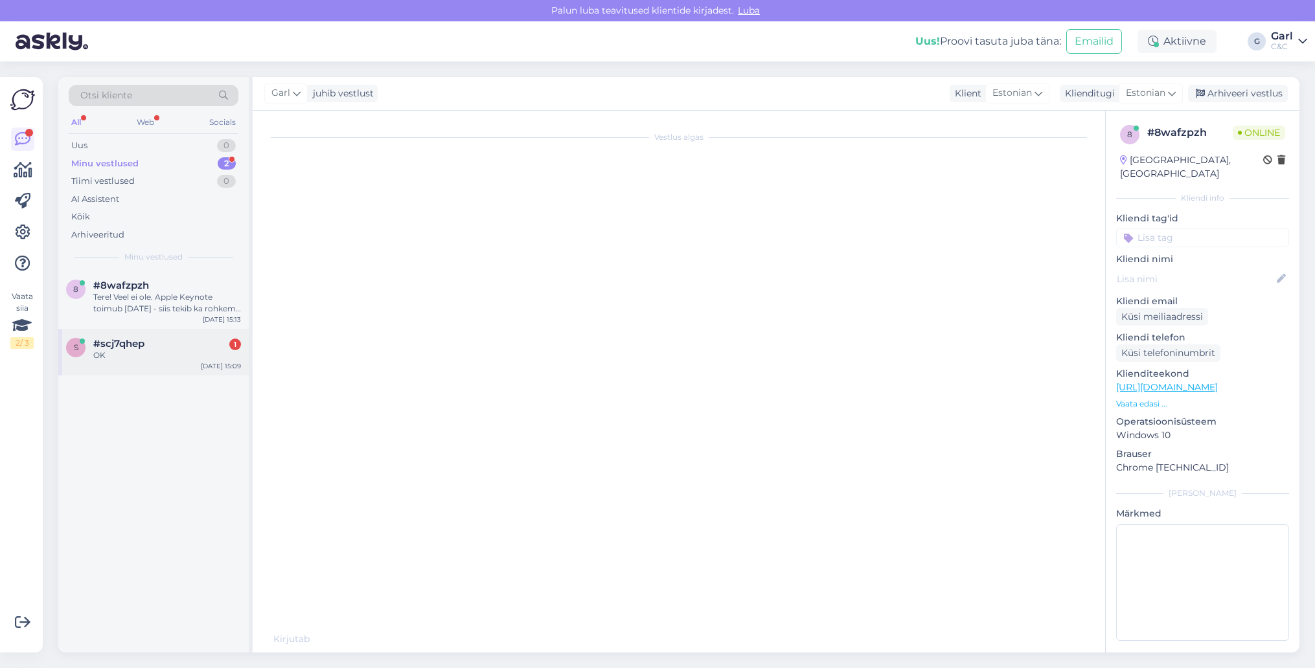
scroll to position [325, 0]
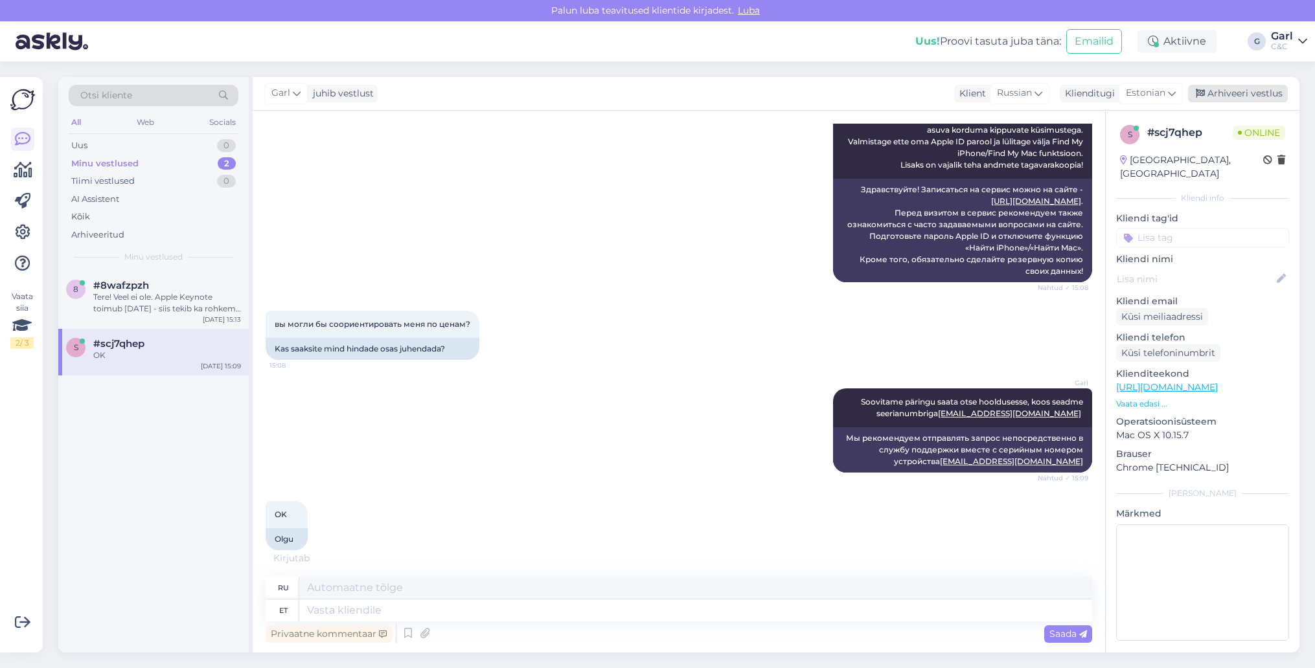
click at [1272, 89] on div "Arhiveeri vestlus" at bounding box center [1238, 93] width 100 height 17
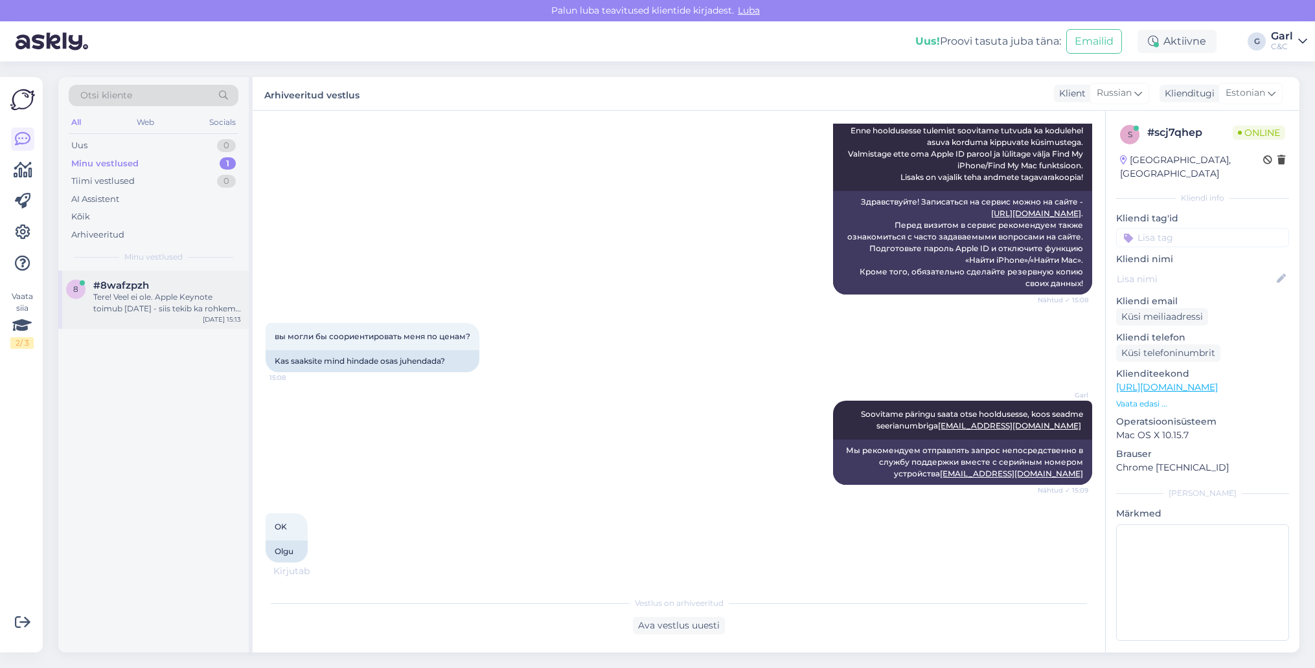
click at [158, 303] on div "Tere! Veel ei ole. Apple Keynote toimub [DATE] - siis tekib ka rohkem infot." at bounding box center [167, 302] width 148 height 23
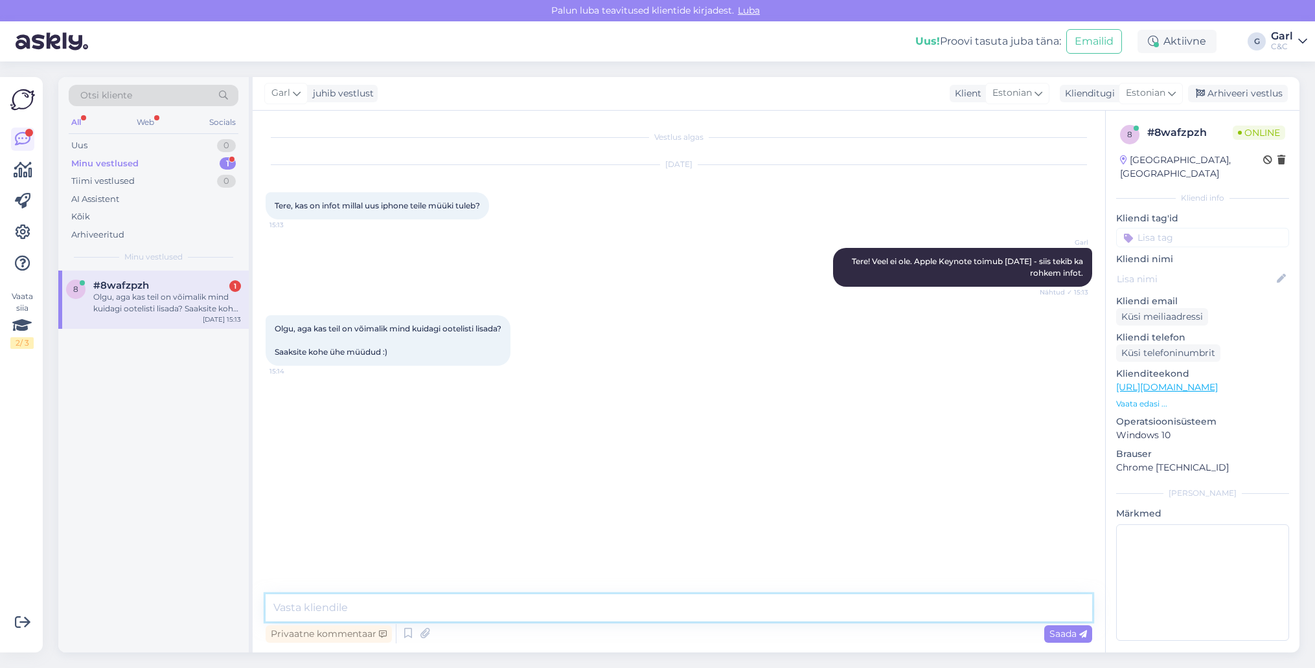
click at [435, 608] on textarea at bounding box center [679, 608] width 827 height 27
drag, startPoint x: 555, startPoint y: 608, endPoint x: 457, endPoint y: 613, distance: 98.6
click at [457, 613] on textarea "Paraku mitte. Enne kui Apple ei ole eeltellimist avanud, ei ole võimalik ka" at bounding box center [679, 608] width 827 height 27
click at [705, 608] on textarea "Paraku mitte. Enne kui Apple ei ole tooteid avalikustanud, ei ole võimalik ka" at bounding box center [679, 608] width 827 height 27
type textarea "Paraku mitte. Enne kui Apple ei ole tooteid avalikustanud, ei ole võimalik ka k…"
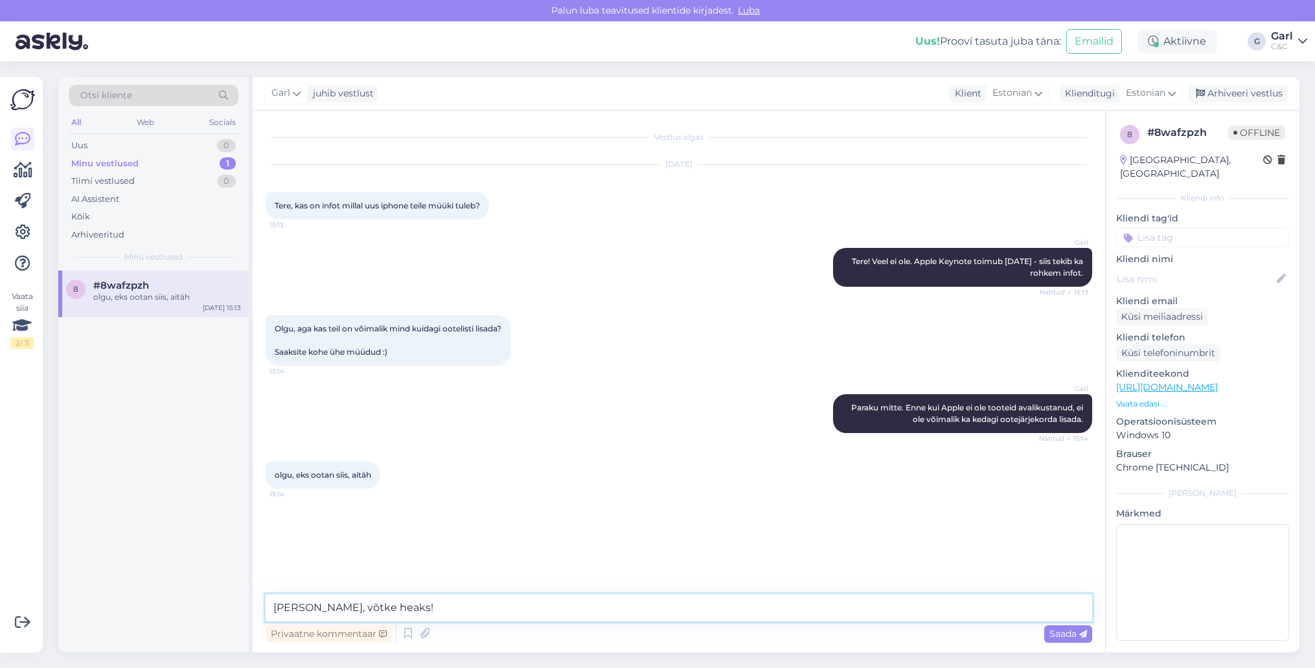
type textarea "[PERSON_NAME], võtke heaks!"
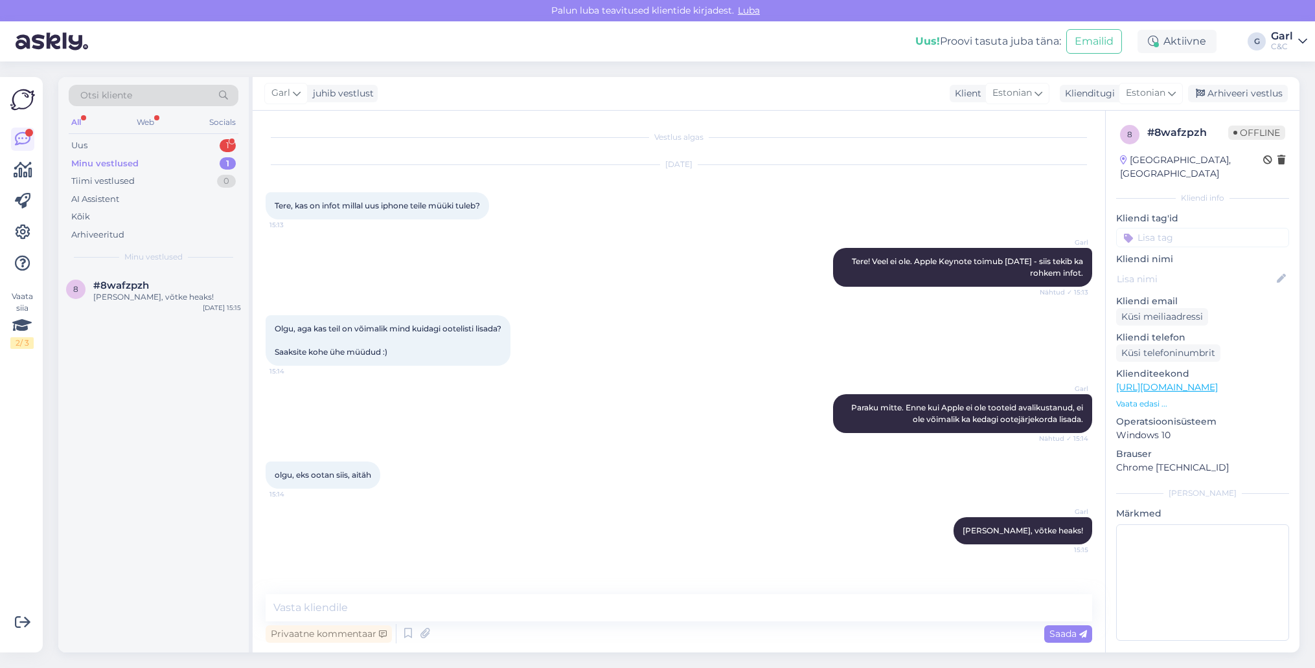
click at [196, 155] on div "Minu vestlused 1" at bounding box center [154, 164] width 170 height 18
click at [196, 144] on div "Uus 1" at bounding box center [154, 146] width 170 height 18
click at [177, 283] on div "#ohtdazyq 1" at bounding box center [167, 286] width 148 height 12
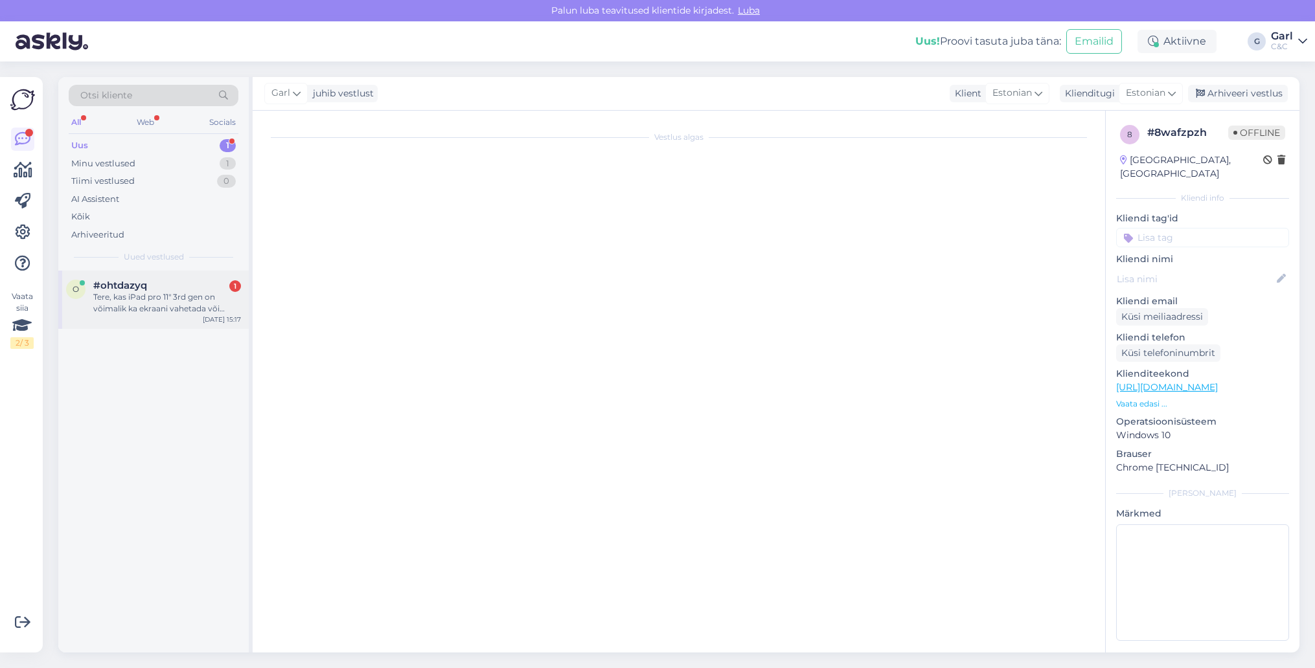
scroll to position [1184, 0]
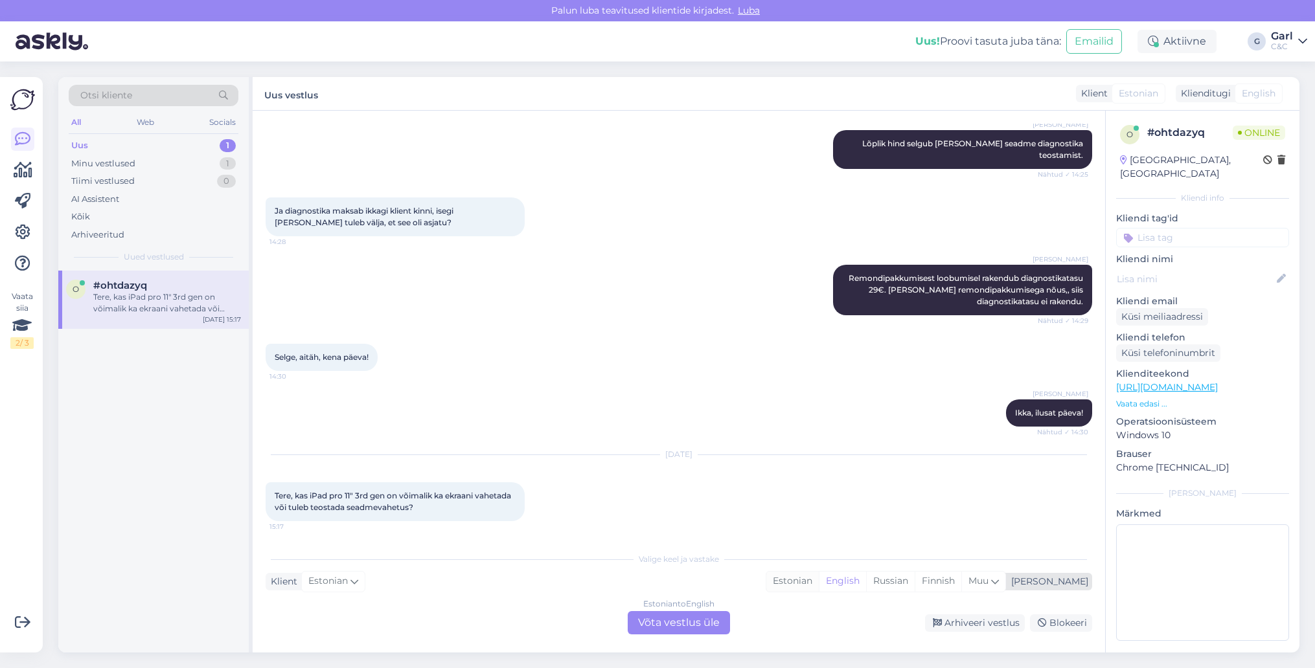
click at [819, 586] on div "Estonian" at bounding box center [792, 581] width 52 height 19
click at [664, 628] on div "Estonian to Estonian Võta vestlus üle" at bounding box center [679, 622] width 102 height 23
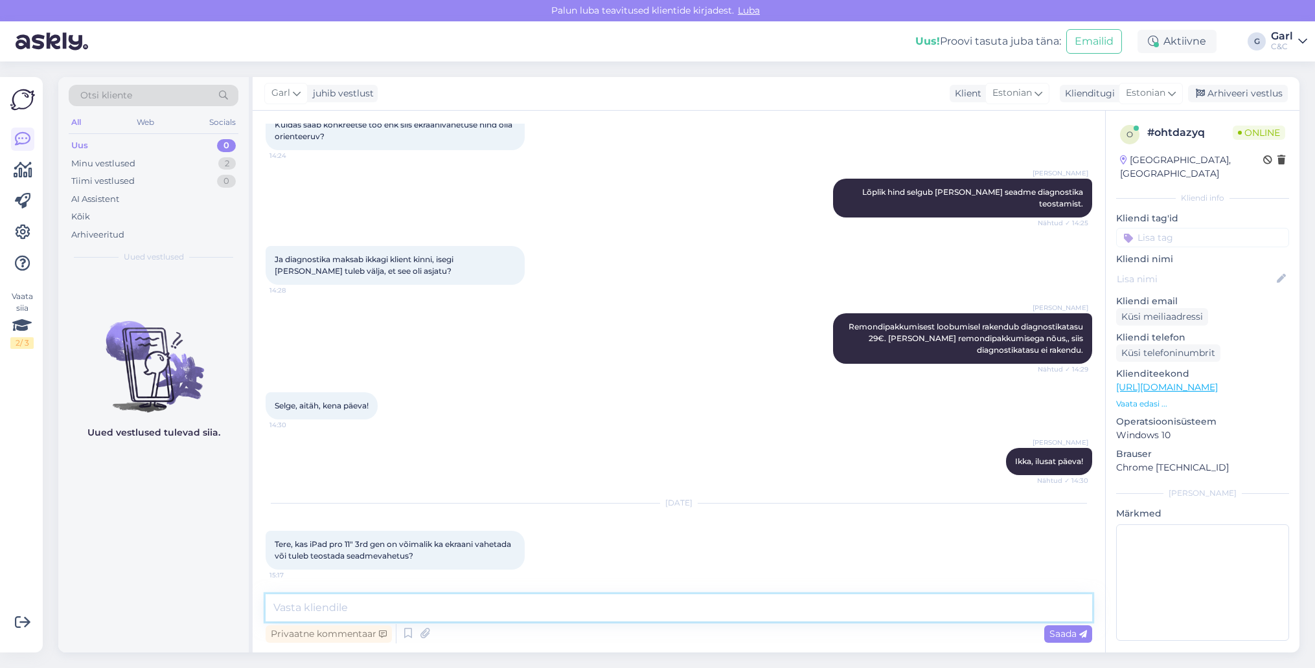
click at [661, 611] on textarea at bounding box center [679, 608] width 827 height 27
type textarea "Tere! iPadidel toimub remont läbi seadme vahetuse."
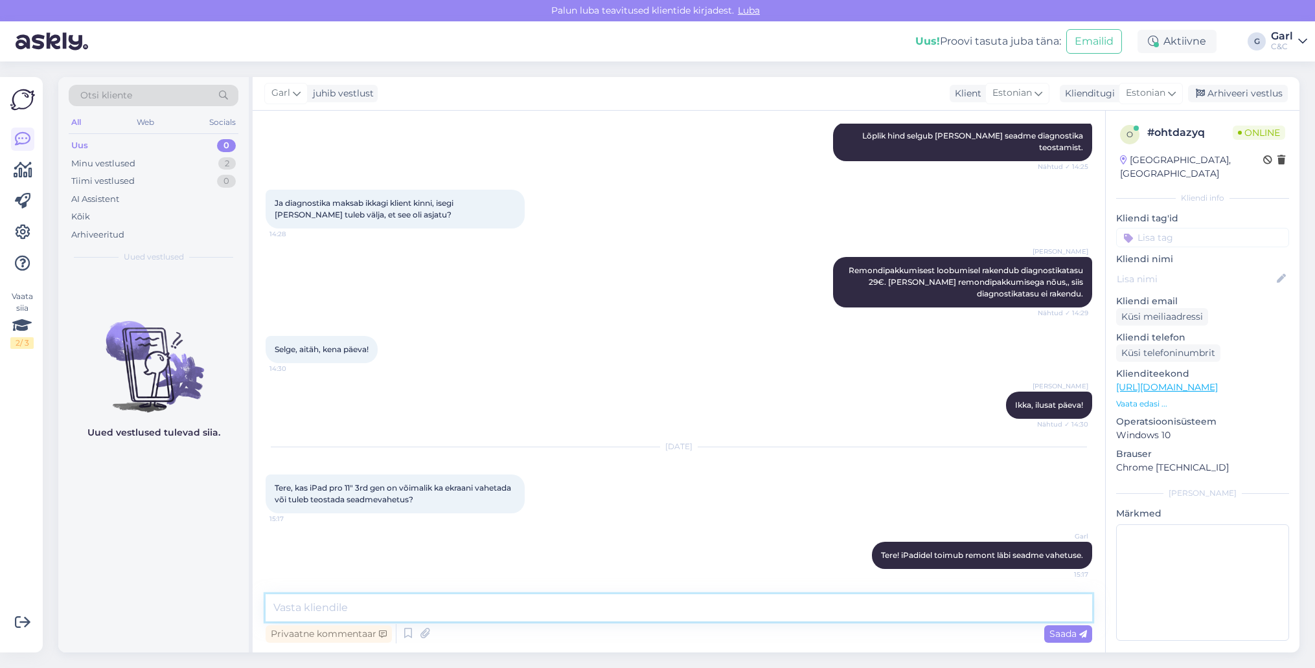
click at [568, 615] on textarea at bounding box center [679, 608] width 827 height 27
click at [582, 600] on textarea at bounding box center [679, 608] width 827 height 27
click at [588, 613] on textarea at bounding box center [679, 608] width 827 height 27
click at [619, 623] on div "Privaatne kommentaar Saada" at bounding box center [679, 634] width 827 height 25
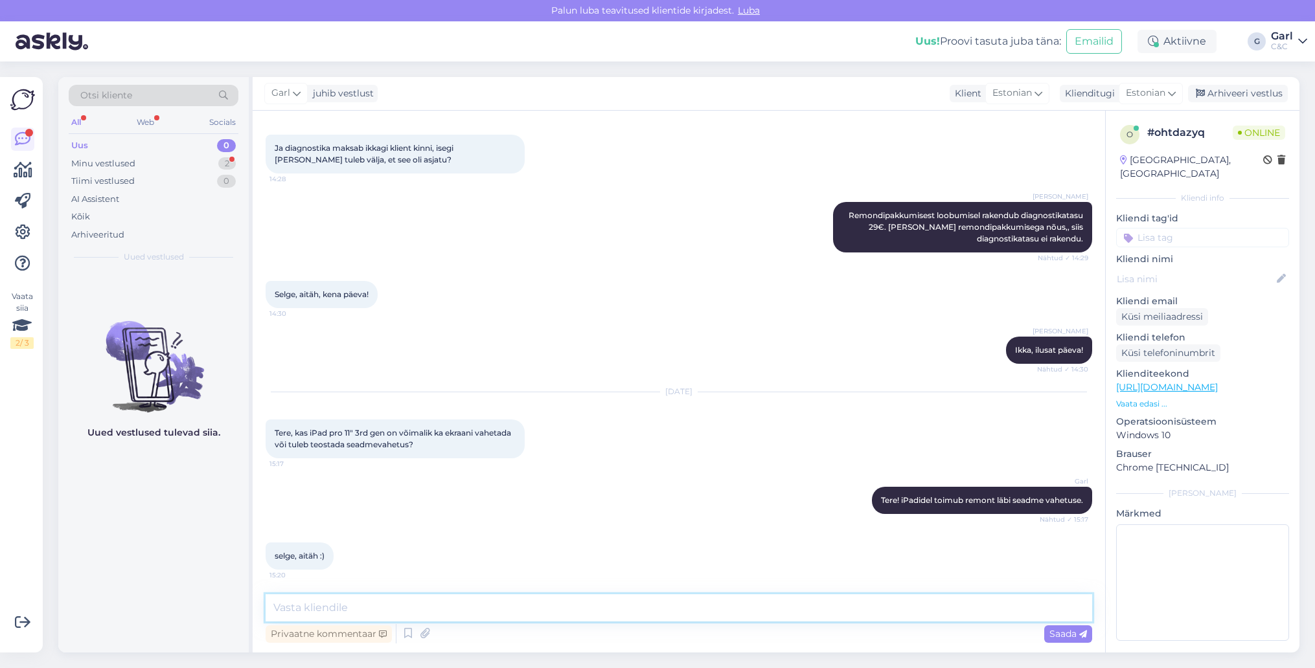
click at [462, 604] on textarea at bounding box center [679, 608] width 827 height 27
type textarea "[PERSON_NAME], võtke heaks! :)"
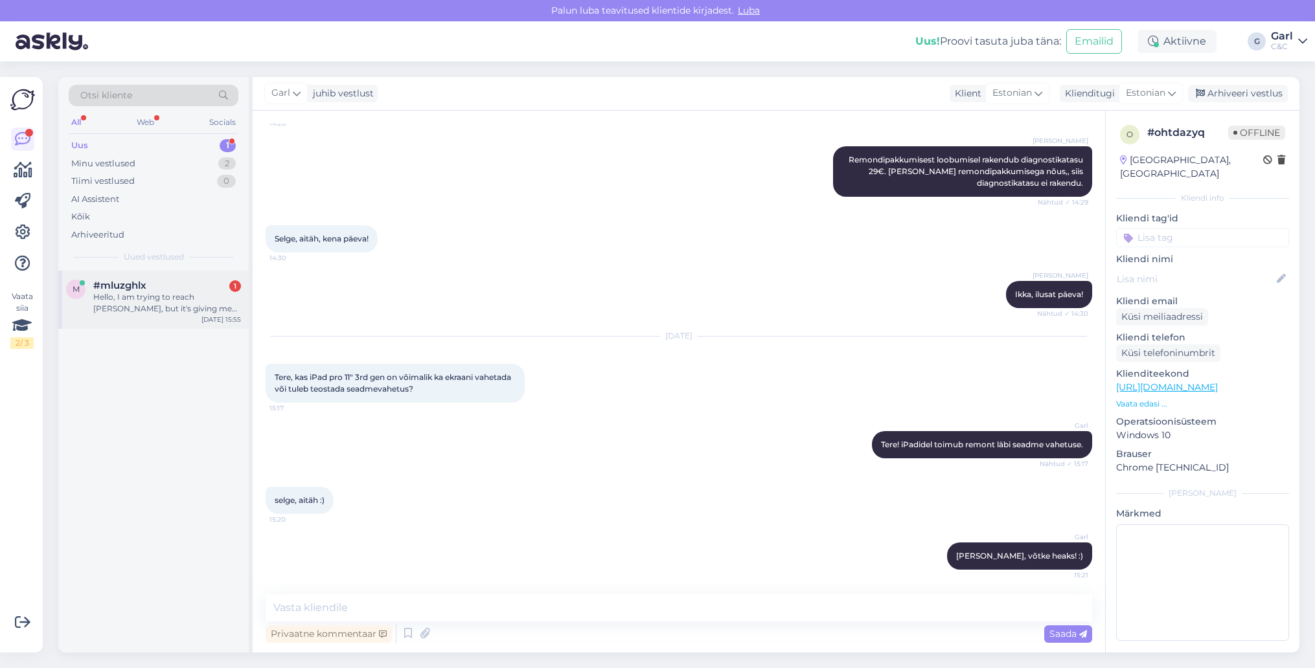
click at [171, 286] on div "#mluzghlx 1" at bounding box center [167, 286] width 148 height 12
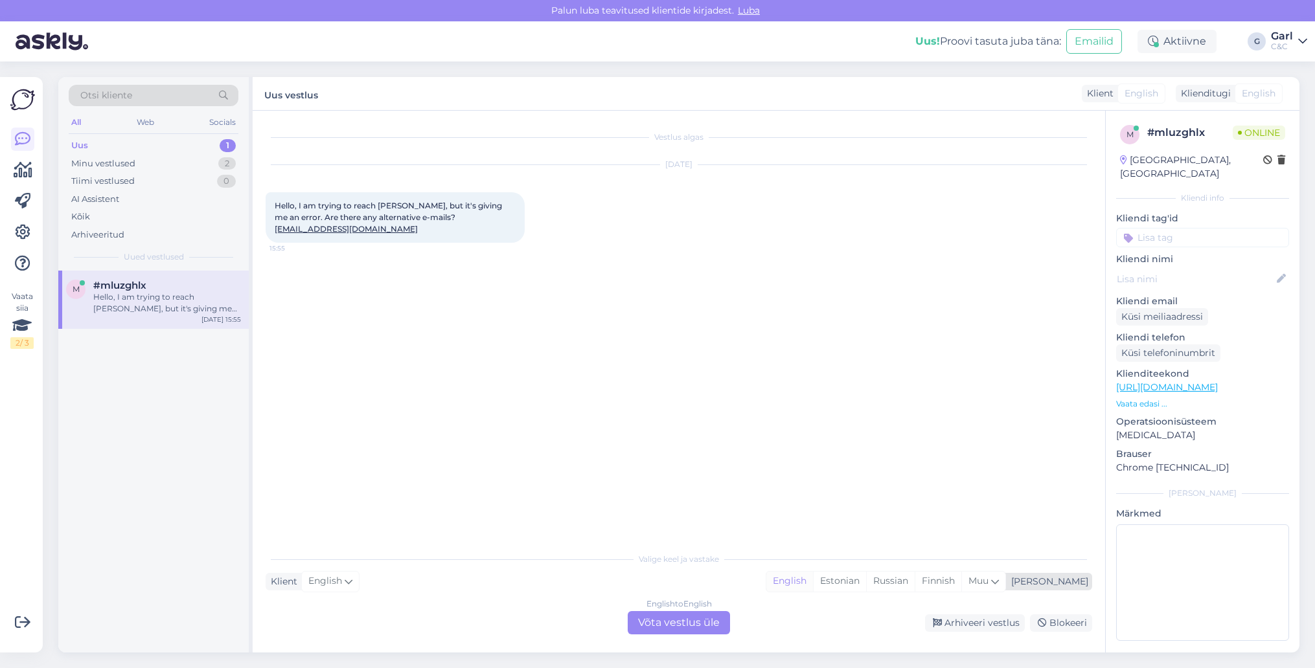
click at [813, 586] on div "English" at bounding box center [789, 581] width 47 height 19
click at [665, 618] on div "English to English Võta vestlus üle" at bounding box center [679, 622] width 102 height 23
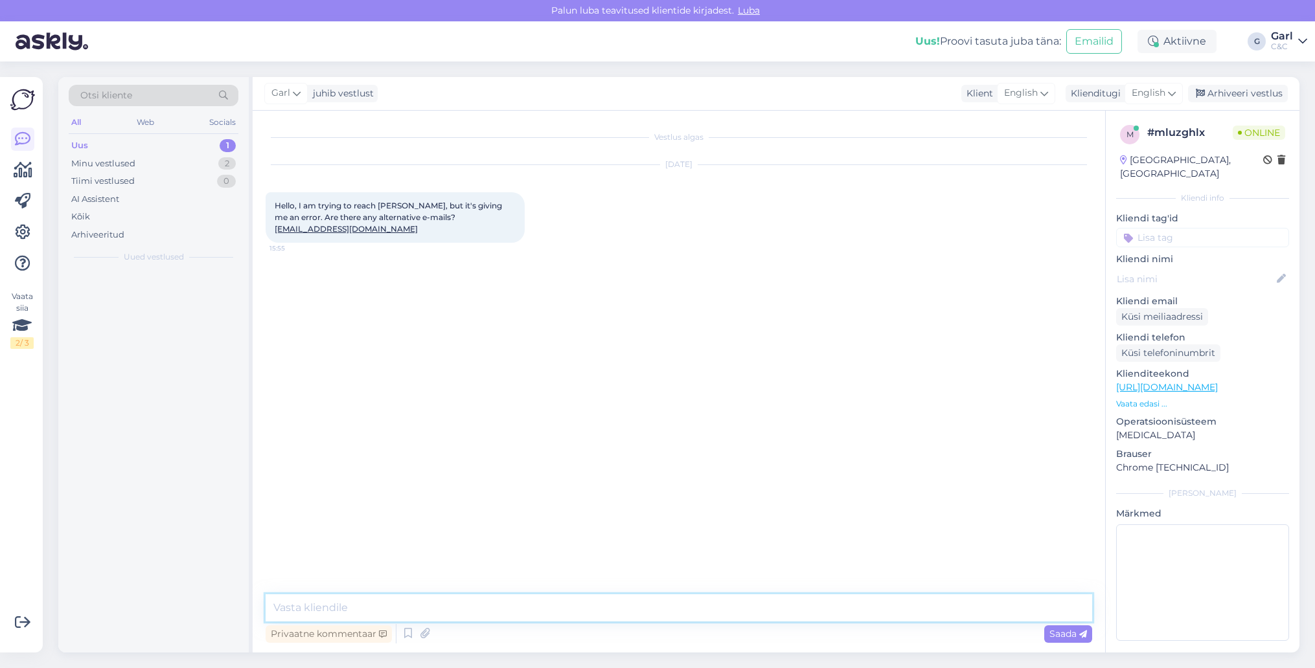
click at [665, 611] on textarea at bounding box center [679, 608] width 827 height 27
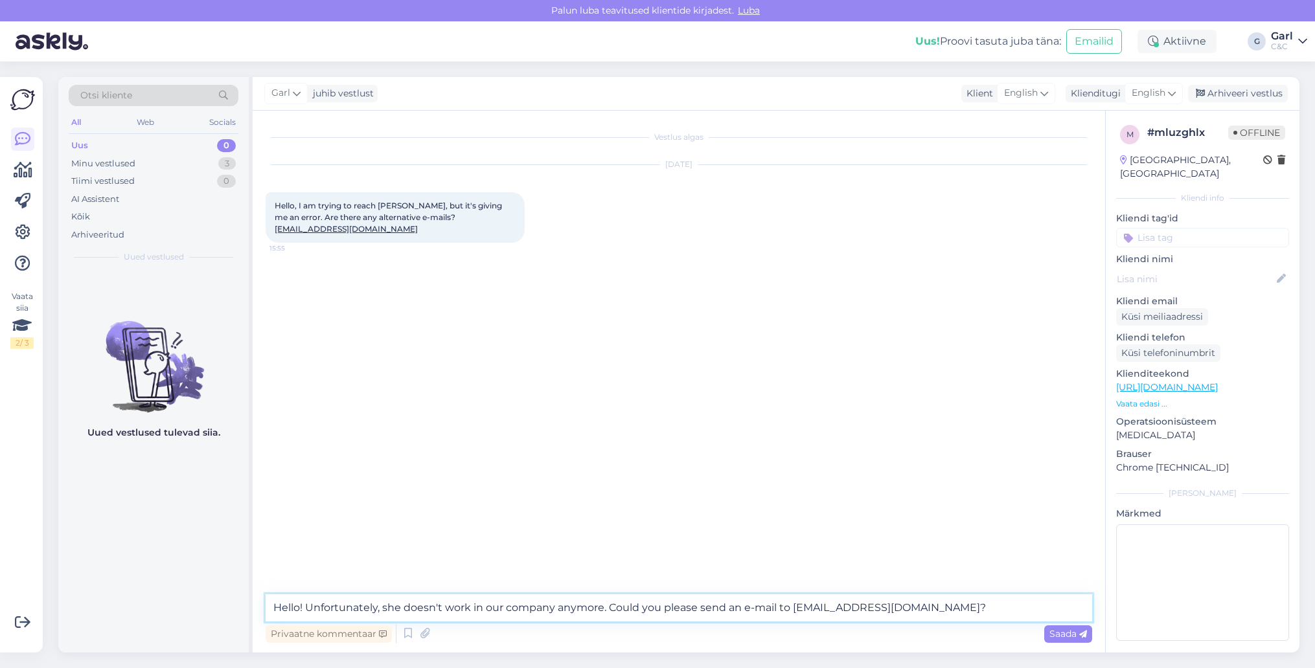
type textarea "Hello! Unfortunately, she doesn't work in our company anymore. Could you please…"
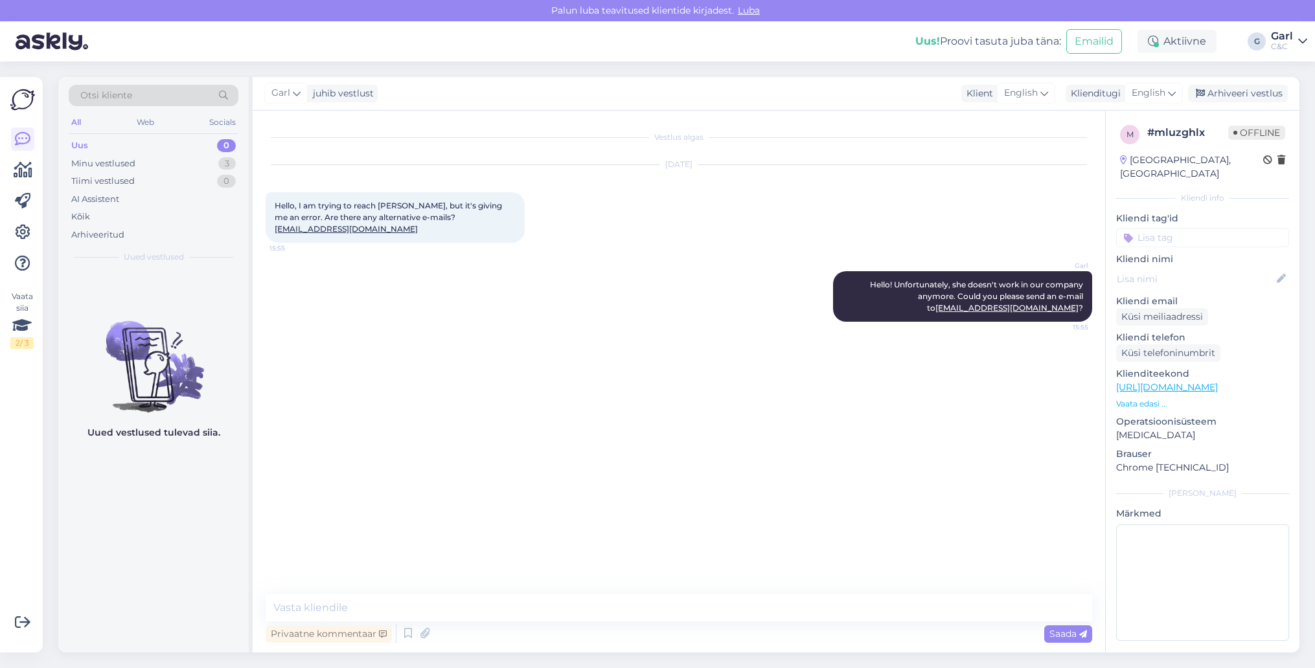
click at [456, 321] on div "Garl Hello! Unfortunately, she doesn't work in our company anymore. Could you p…" at bounding box center [679, 296] width 827 height 79
click at [485, 605] on textarea at bounding box center [679, 608] width 827 height 27
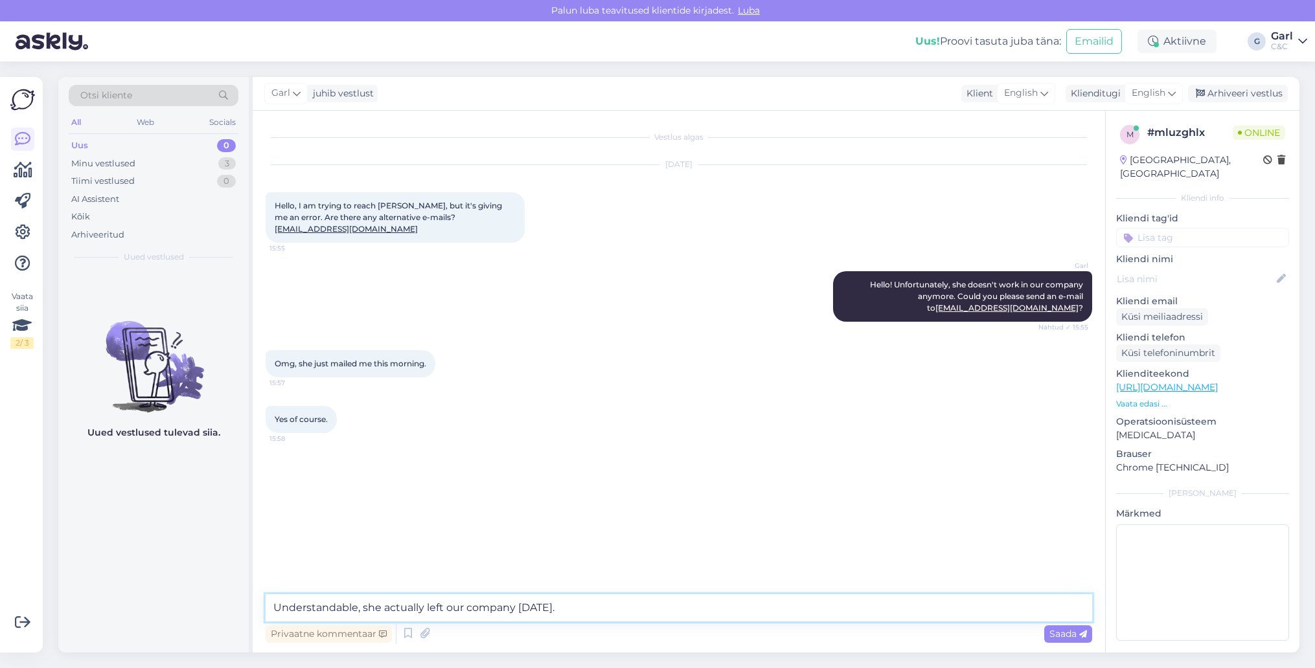
type textarea "Understandable, she actually left our company [DATE]."
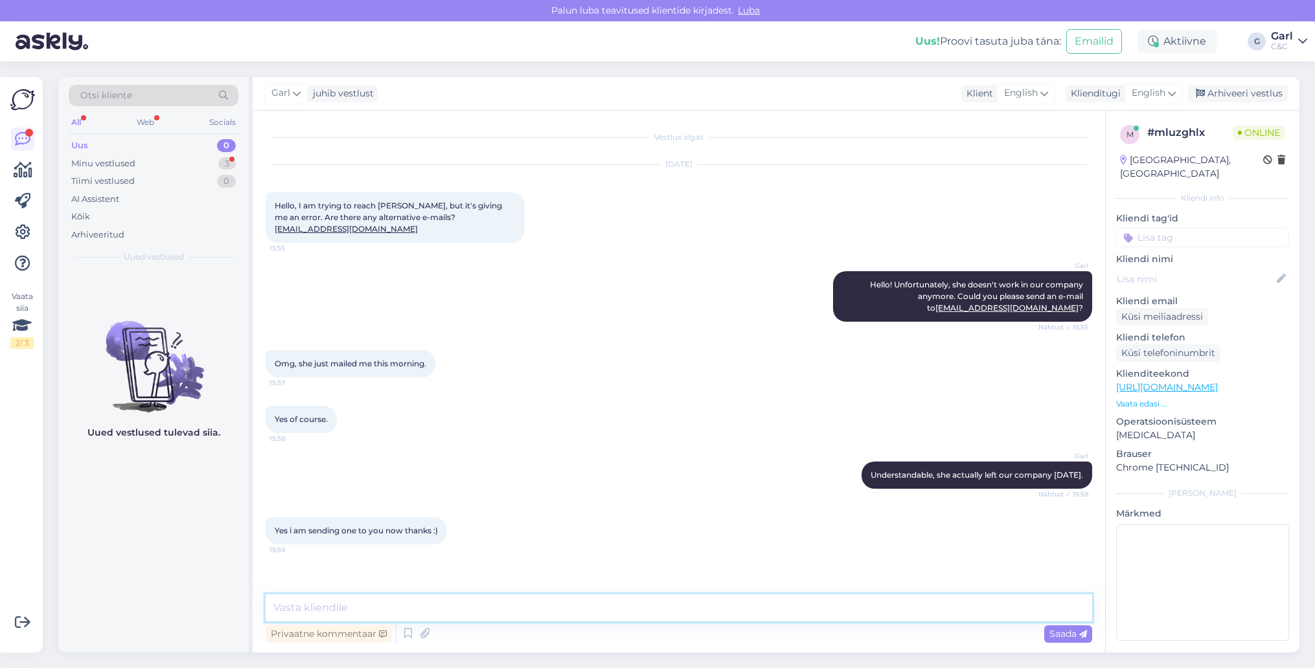
click at [622, 604] on textarea at bounding box center [679, 608] width 827 height 27
type textarea "Thank you! :)"
click at [273, 608] on textarea "Thank you! :)" at bounding box center [679, 608] width 827 height 27
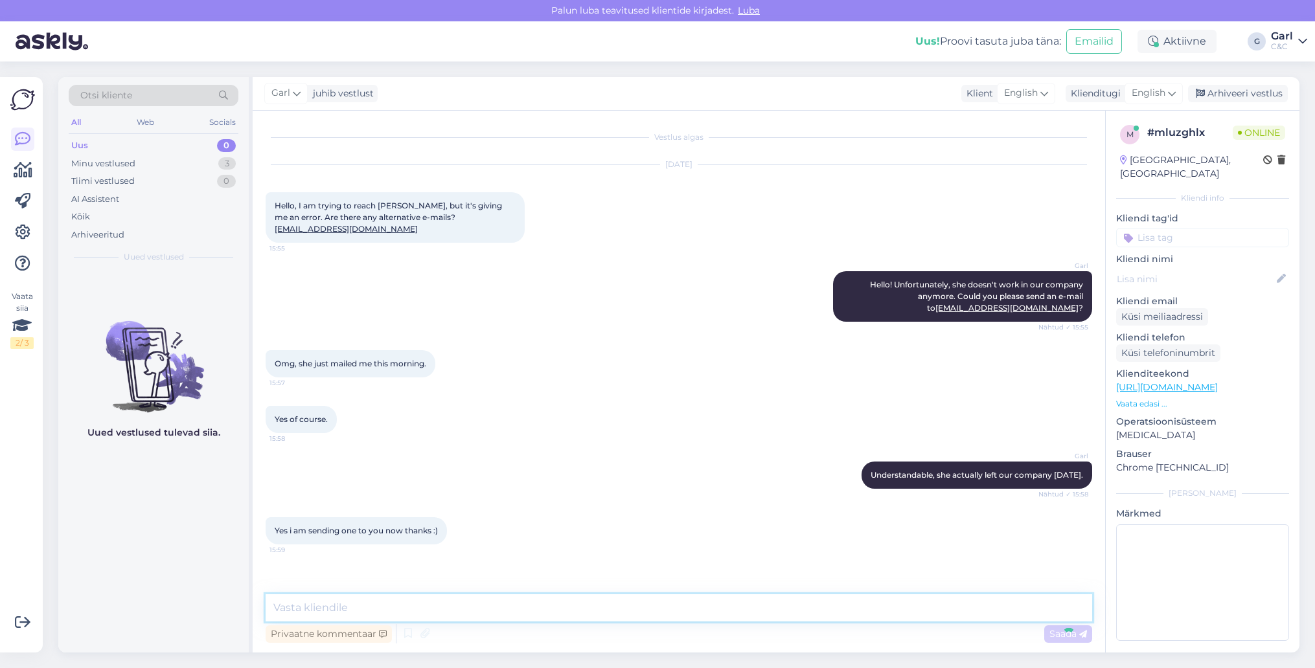
scroll to position [19, 0]
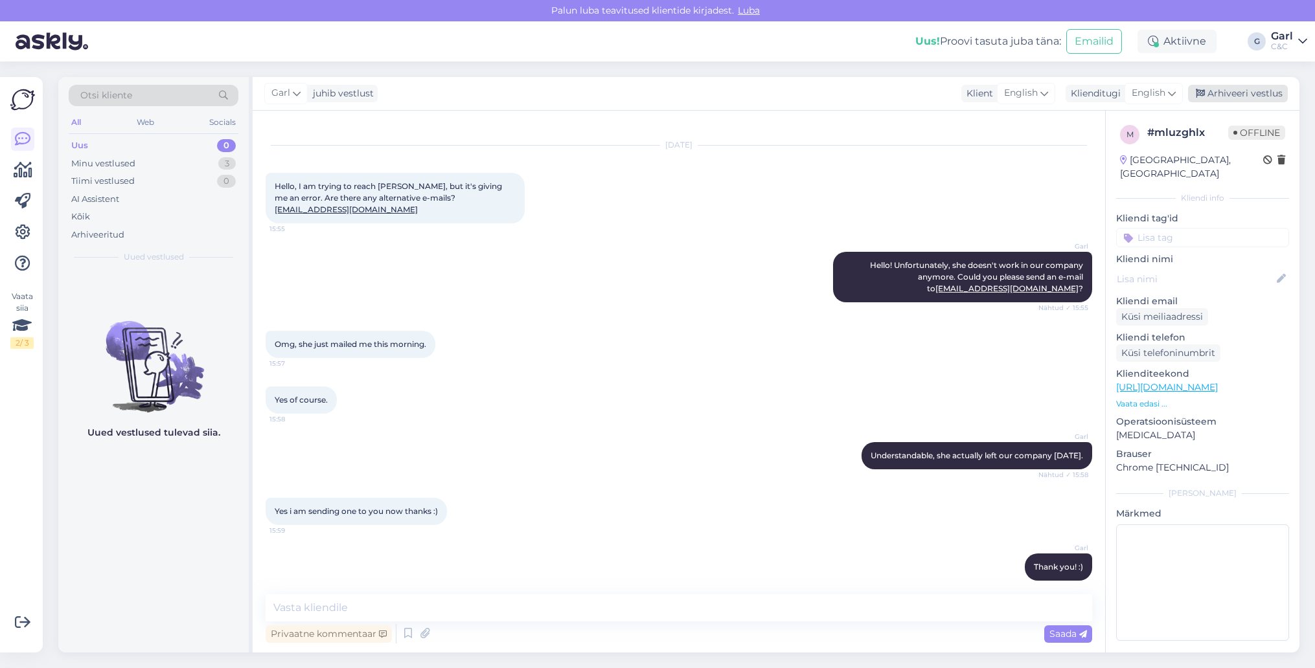
click at [1264, 87] on div "Arhiveeri vestlus" at bounding box center [1238, 93] width 100 height 17
click at [212, 164] on div "Minu vestlused 2" at bounding box center [154, 164] width 170 height 18
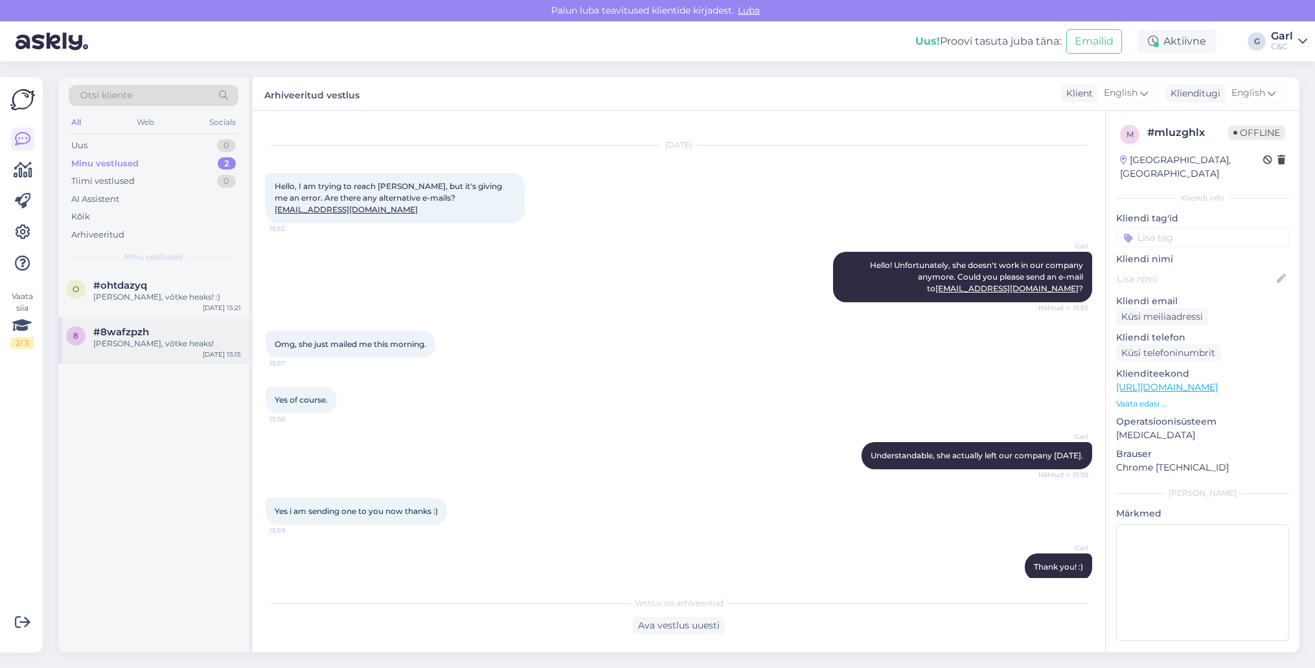
click at [198, 345] on div "[PERSON_NAME], võtke heaks!" at bounding box center [167, 344] width 148 height 12
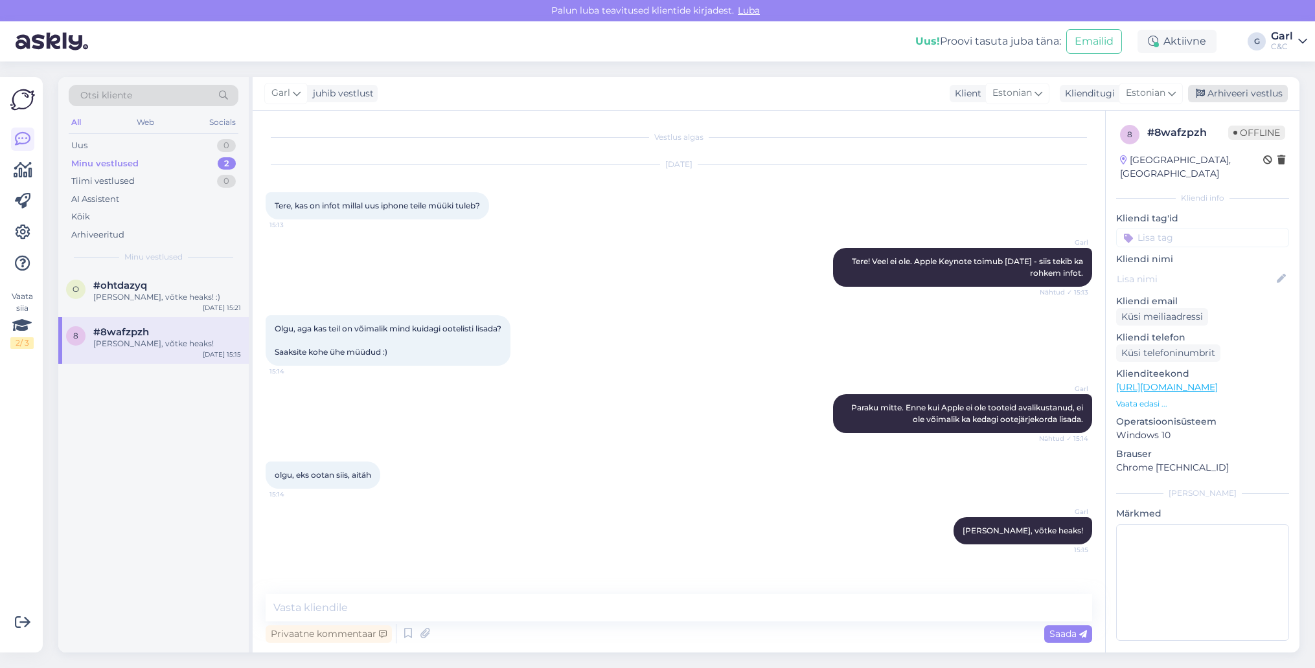
click at [1229, 97] on div "Arhiveeri vestlus" at bounding box center [1238, 93] width 100 height 17
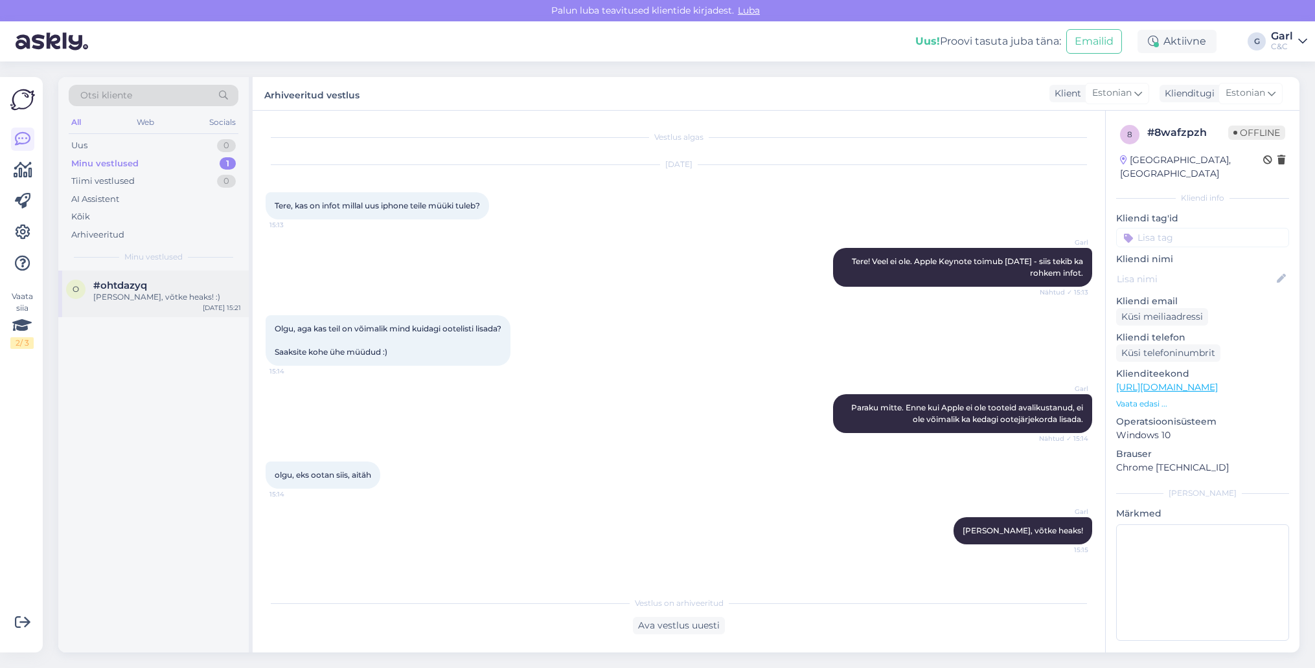
click at [194, 304] on div "o #ohtdazyq Ikka, võtke heaks! :) [DATE] 15:21" at bounding box center [153, 294] width 190 height 47
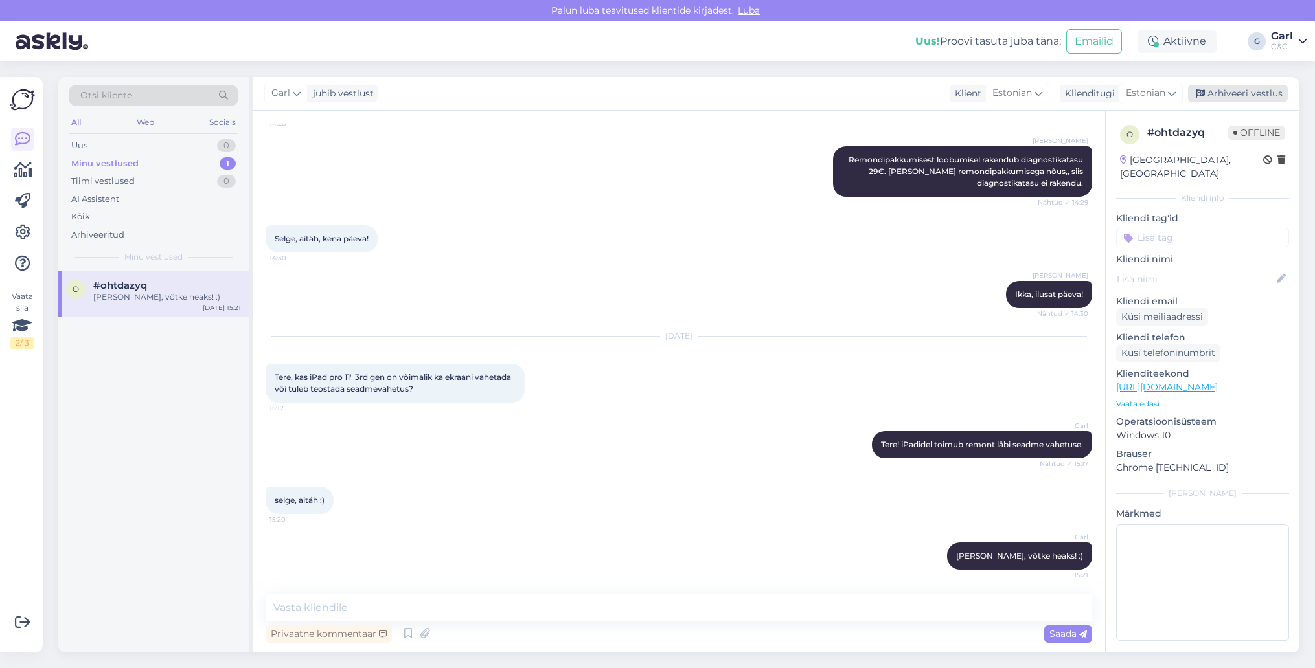
click at [1239, 101] on div "Arhiveeri vestlus" at bounding box center [1238, 93] width 100 height 17
